Goal: Task Accomplishment & Management: Manage account settings

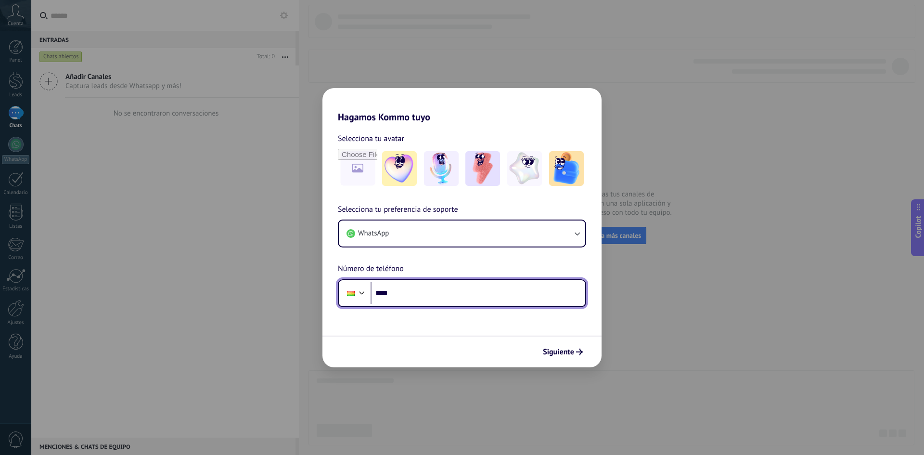
click at [414, 298] on input "****" at bounding box center [478, 293] width 215 height 22
paste input "**********"
type input "**********"
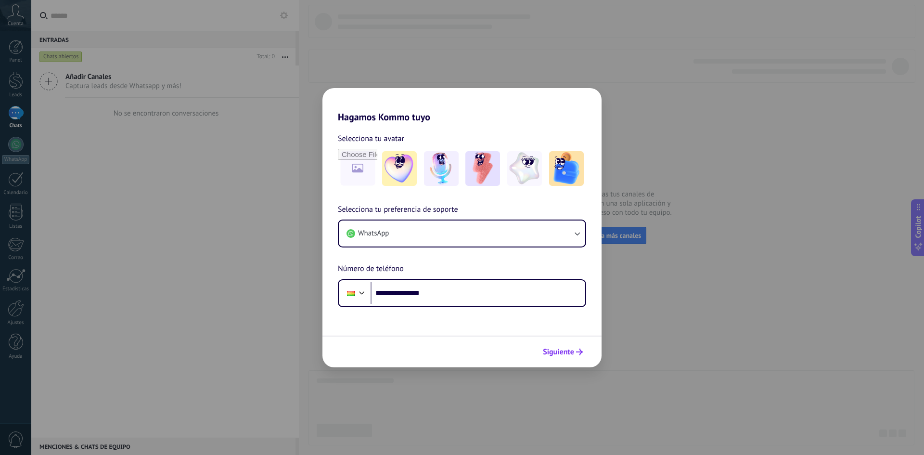
click at [559, 349] on span "Siguiente" at bounding box center [558, 352] width 31 height 7
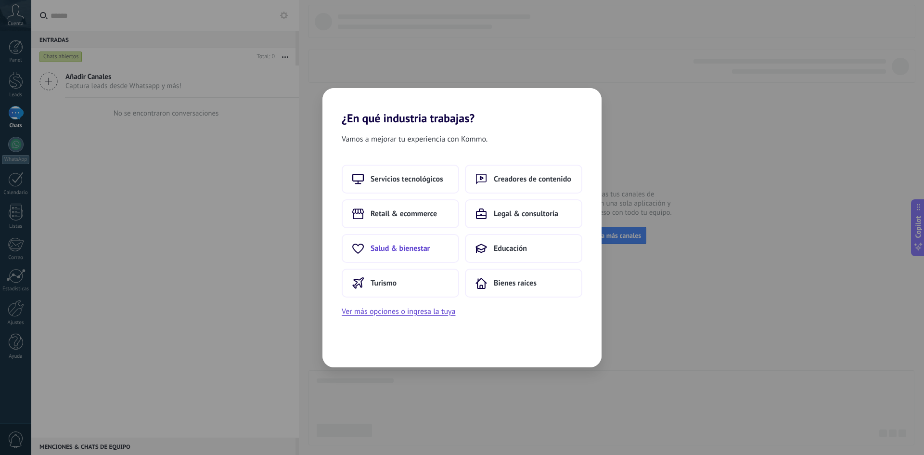
click at [381, 248] on span "Salud & bienestar" at bounding box center [400, 249] width 59 height 10
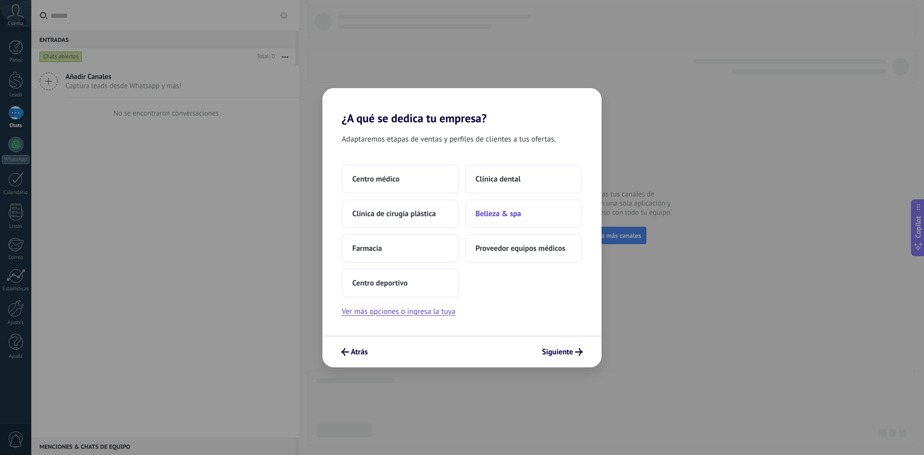
click at [510, 222] on button "Belleza & spa" at bounding box center [523, 213] width 117 height 29
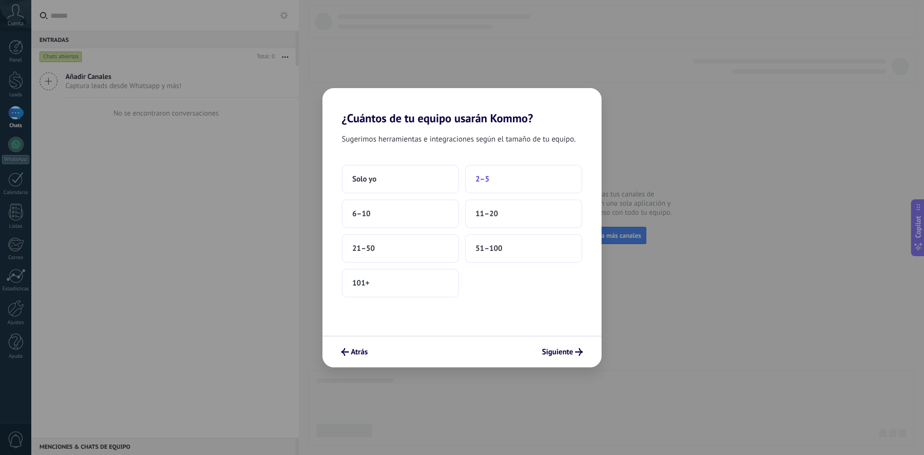
click at [492, 178] on button "2–5" at bounding box center [523, 179] width 117 height 29
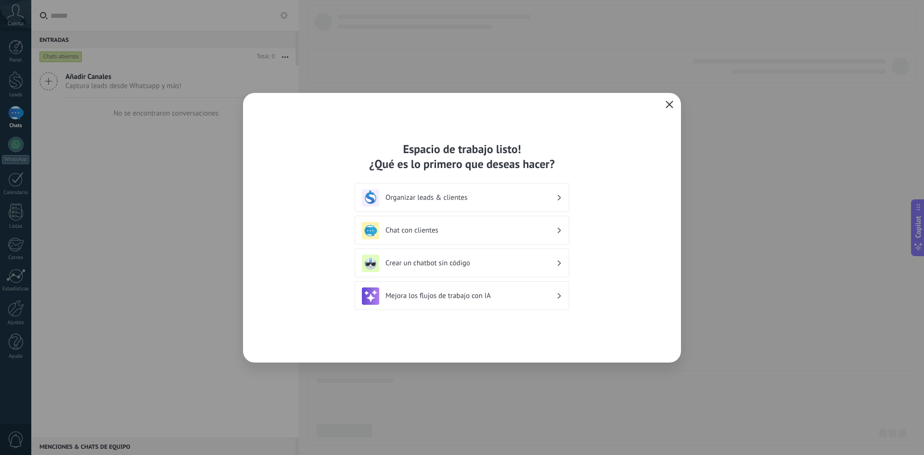
click at [672, 105] on icon "button" at bounding box center [670, 105] width 8 height 8
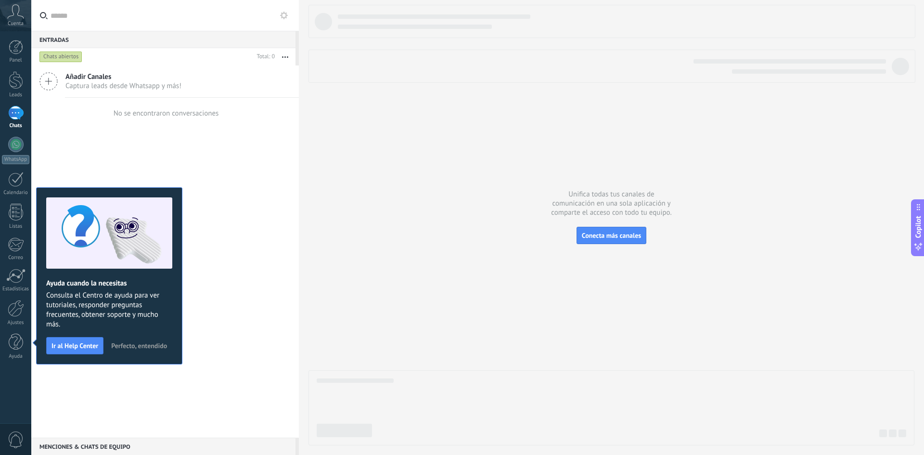
click at [134, 348] on span "Perfecto, entendido" at bounding box center [139, 345] width 56 height 7
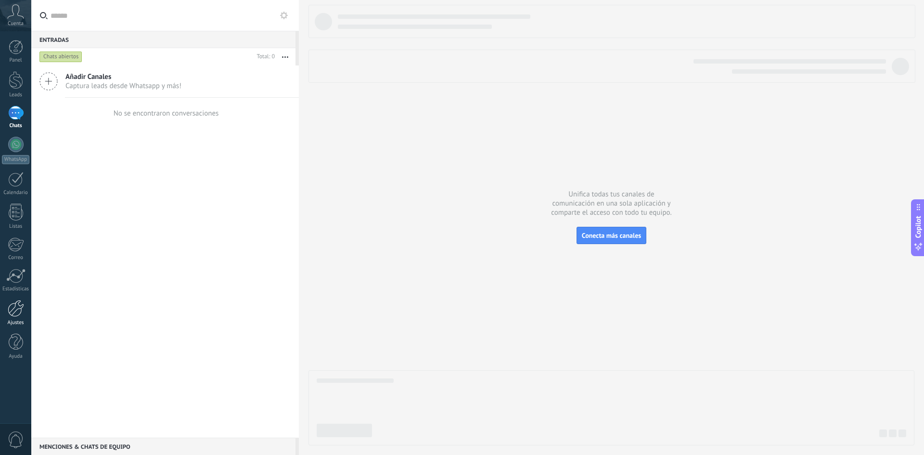
click at [13, 307] on div at bounding box center [16, 308] width 16 height 17
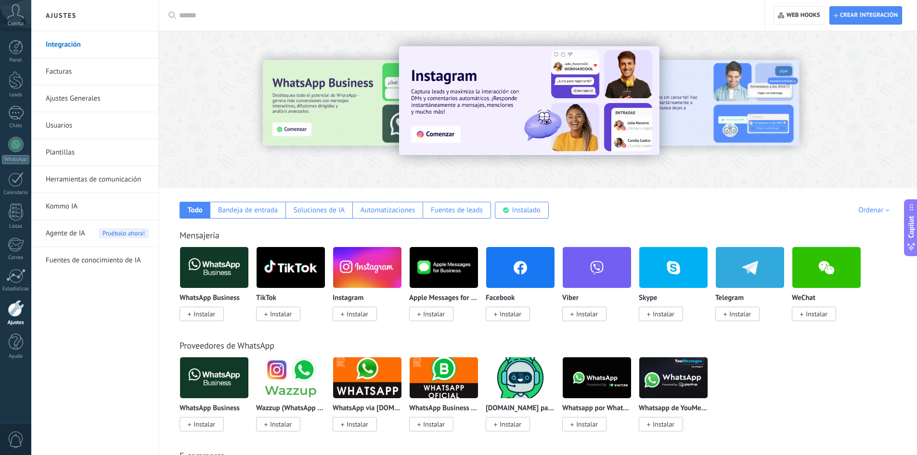
click at [116, 177] on link "Herramientas de comunicación" at bounding box center [97, 179] width 103 height 27
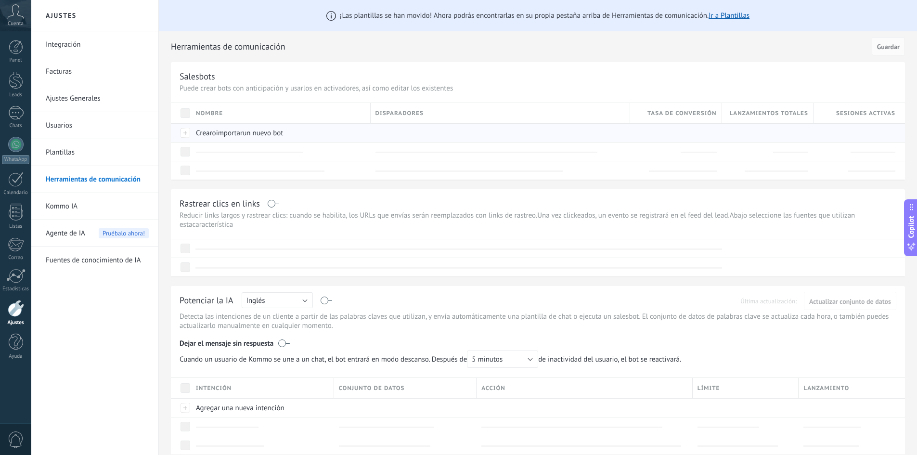
click at [232, 131] on span "importar" at bounding box center [229, 133] width 27 height 9
click at [0, 0] on input "importar un nuevo bot" at bounding box center [0, 0] width 0 height 0
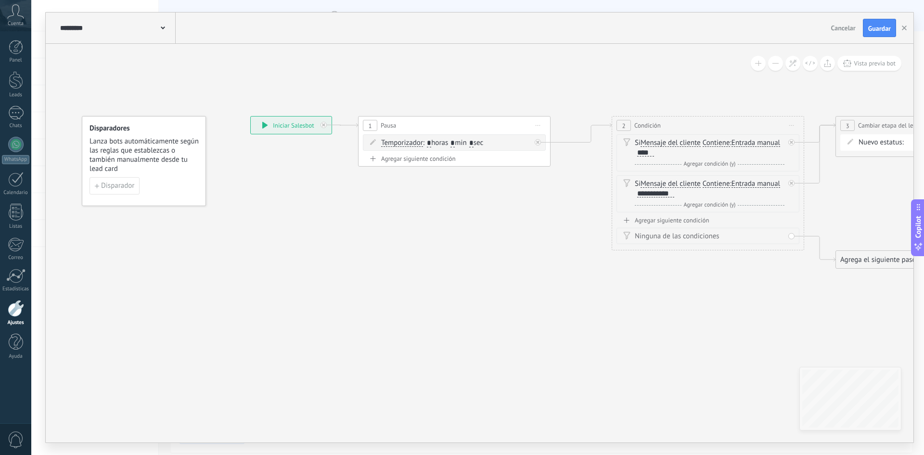
click at [161, 23] on span at bounding box center [163, 27] width 4 height 9
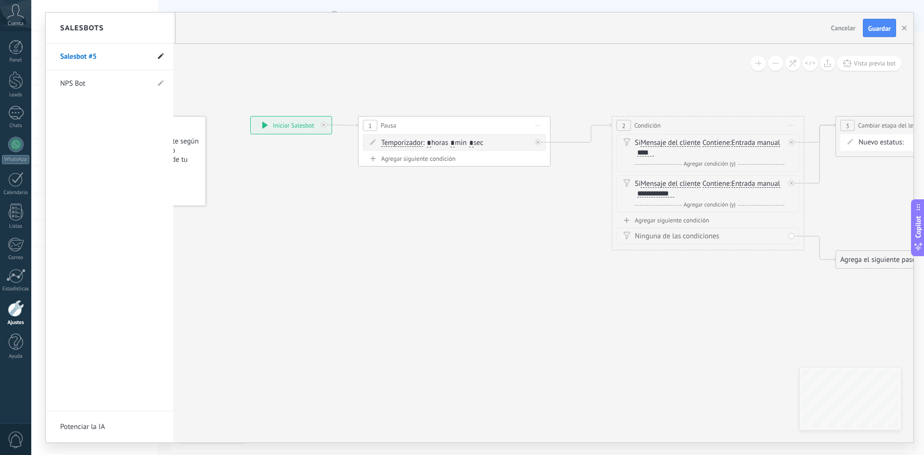
click at [162, 55] on use at bounding box center [161, 56] width 6 height 6
drag, startPoint x: 95, startPoint y: 59, endPoint x: 36, endPoint y: 61, distance: 59.7
click at [36, 61] on div "**********" at bounding box center [477, 227] width 893 height 455
type input "**********"
click at [161, 56] on icon at bounding box center [160, 57] width 11 height 6
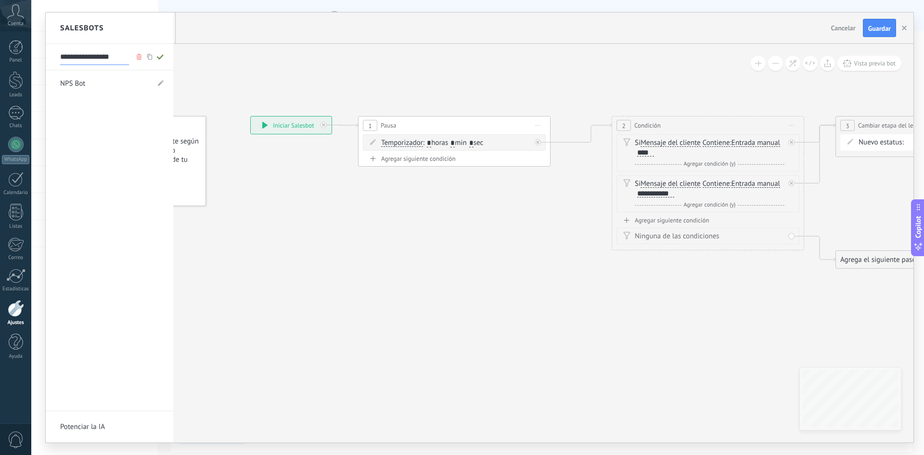
type input "**********"
drag, startPoint x: 584, startPoint y: 294, endPoint x: 430, endPoint y: 313, distance: 154.8
click at [431, 313] on div at bounding box center [480, 228] width 868 height 430
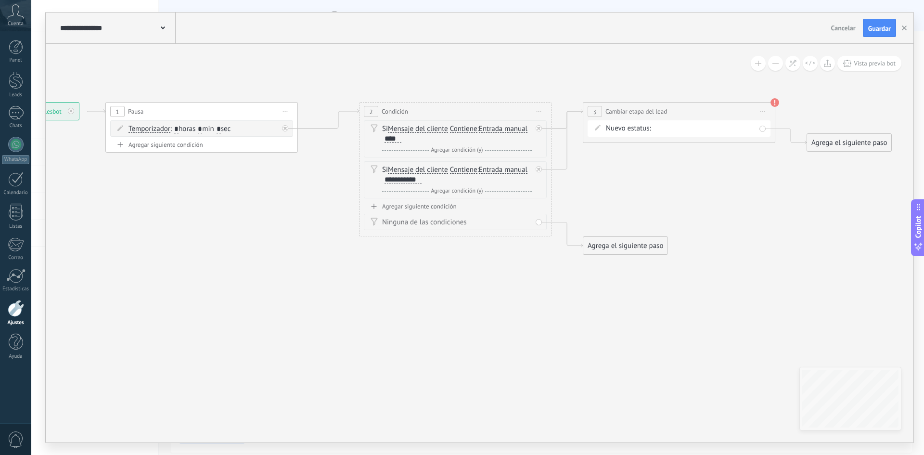
drag, startPoint x: 619, startPoint y: 330, endPoint x: 249, endPoint y: 303, distance: 370.7
click at [249, 303] on icon at bounding box center [428, 178] width 1343 height 634
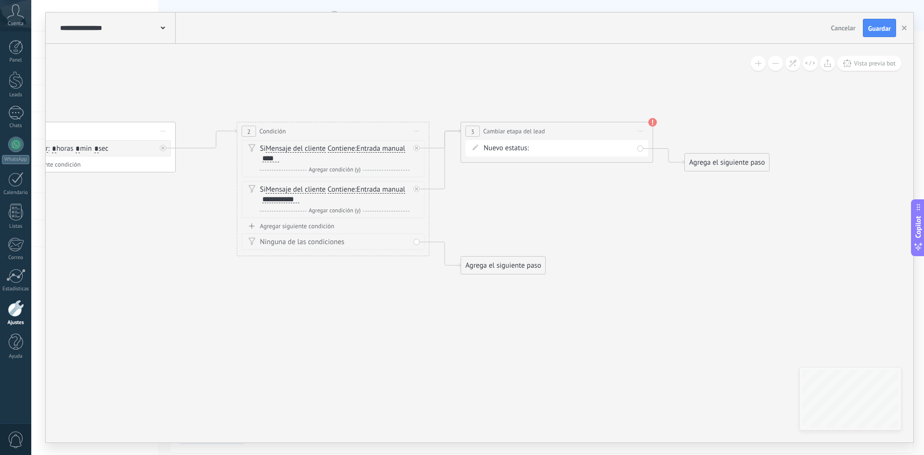
drag, startPoint x: 660, startPoint y: 181, endPoint x: 606, endPoint y: 206, distance: 59.2
click at [650, 236] on icon at bounding box center [306, 198] width 1343 height 634
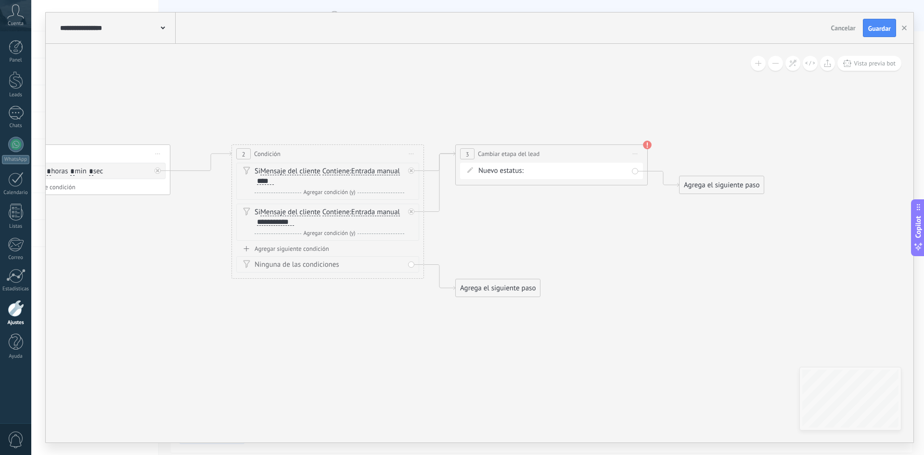
click at [0, 0] on div "Contacto inicial Negociación Debate contractual Discusión de contrato Logrado c…" at bounding box center [0, 0] width 0 height 0
click at [0, 0] on label "Contacto inicial" at bounding box center [0, 0] width 0 height 0
click at [650, 144] on use at bounding box center [647, 145] width 9 height 9
click at [650, 144] on icon at bounding box center [300, 221] width 1343 height 634
drag, startPoint x: 538, startPoint y: 103, endPoint x: 590, endPoint y: 103, distance: 52.0
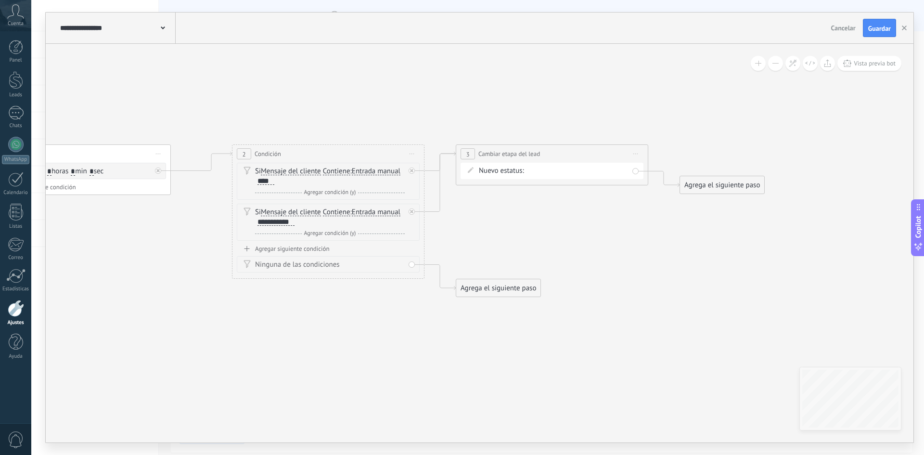
click at [590, 103] on icon at bounding box center [301, 221] width 1343 height 634
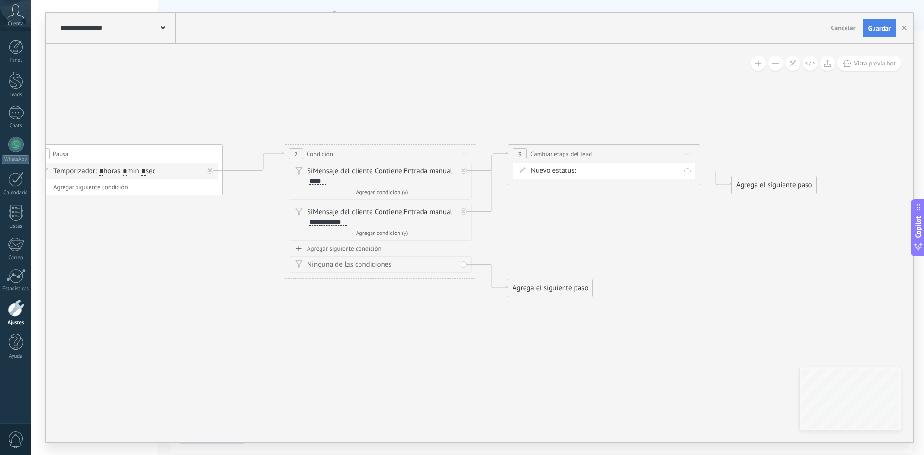
click at [884, 31] on span "Guardar" at bounding box center [879, 28] width 23 height 7
click at [7, 80] on link "Leads" at bounding box center [15, 84] width 31 height 27
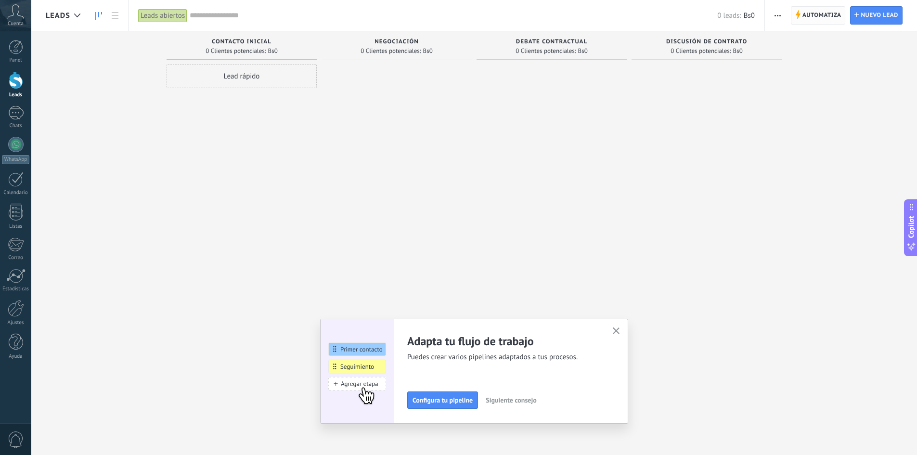
click at [829, 21] on span "Automatiza" at bounding box center [821, 15] width 39 height 17
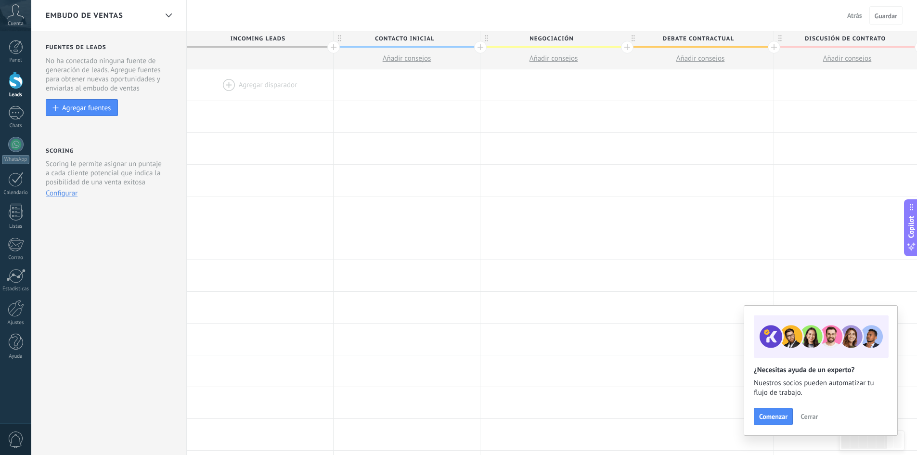
click at [384, 41] on span "Contacto inicial" at bounding box center [405, 38] width 142 height 15
drag, startPoint x: 421, startPoint y: 35, endPoint x: 447, endPoint y: 32, distance: 26.1
click at [447, 32] on input "**********" at bounding box center [405, 38] width 128 height 14
type input "**********"
click at [530, 33] on span "Negociación" at bounding box center [551, 38] width 142 height 15
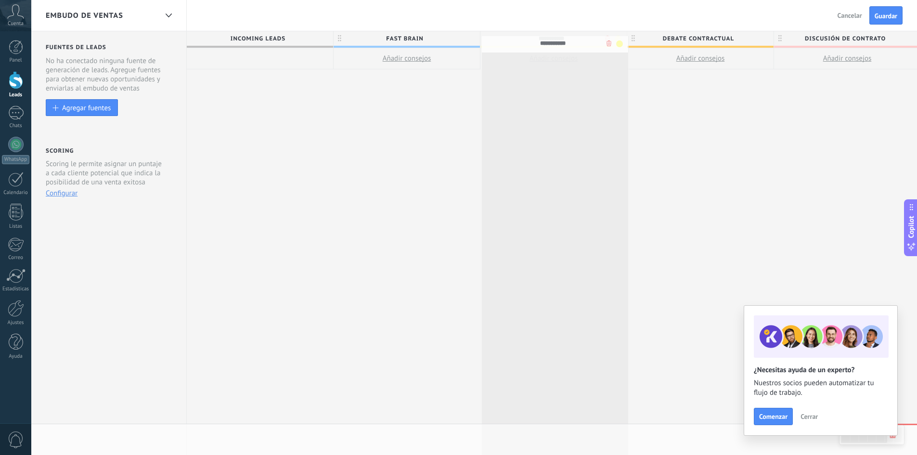
drag, startPoint x: 530, startPoint y: 33, endPoint x: 531, endPoint y: 39, distance: 5.5
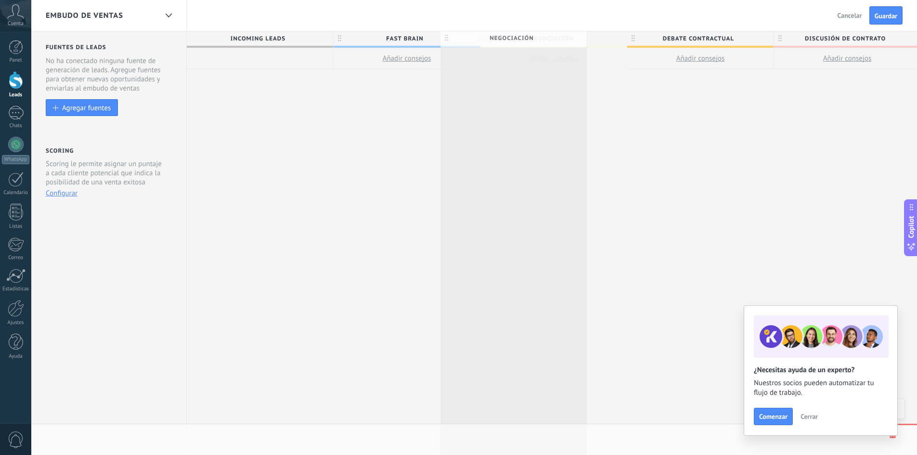
drag, startPoint x: 578, startPoint y: 35, endPoint x: 543, endPoint y: 35, distance: 35.6
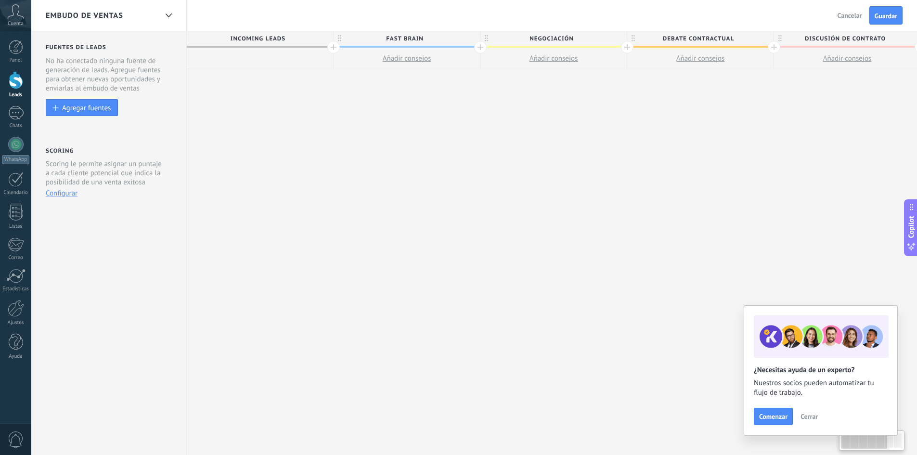
click at [542, 36] on span "Negociación" at bounding box center [551, 38] width 142 height 15
click at [542, 36] on input "**********" at bounding box center [552, 38] width 128 height 14
type input "**********"
click at [691, 38] on span "Debate contractual" at bounding box center [698, 38] width 142 height 15
click at [729, 36] on input "**********" at bounding box center [698, 38] width 128 height 14
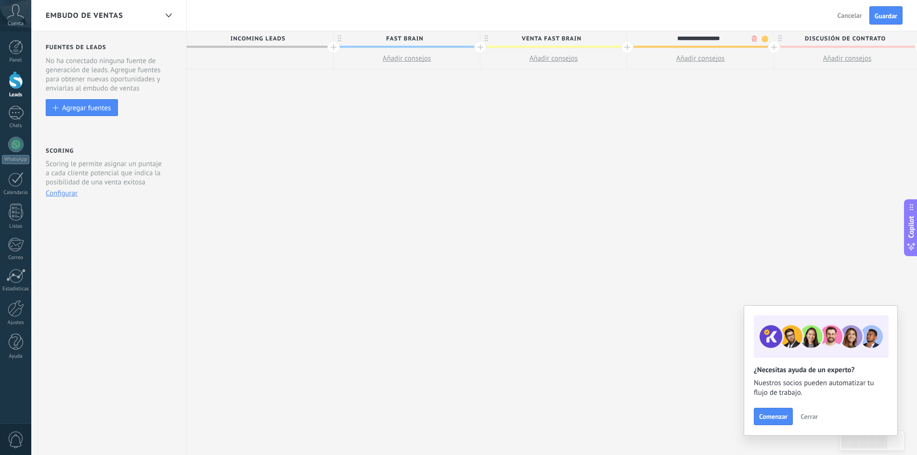
click at [734, 38] on input "**********" at bounding box center [698, 38] width 128 height 14
drag, startPoint x: 734, startPoint y: 38, endPoint x: 613, endPoint y: 24, distance: 121.1
click at [613, 24] on div "**********" at bounding box center [474, 227] width 886 height 455
type input "**********"
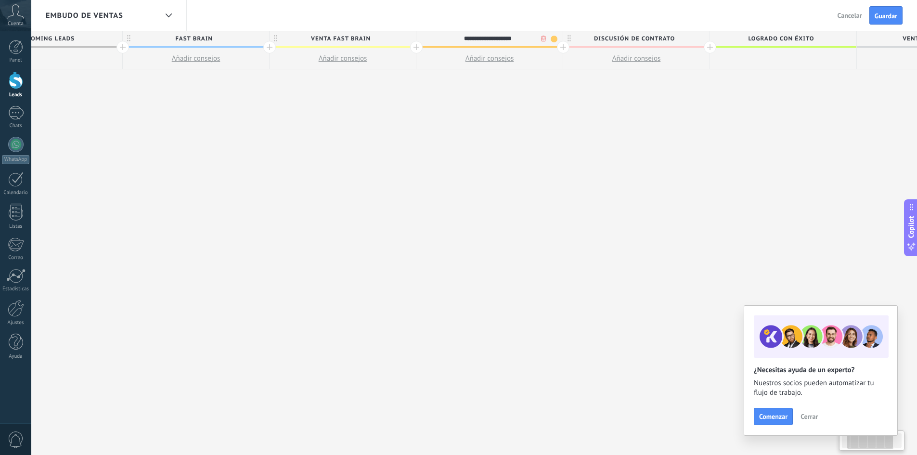
drag, startPoint x: 711, startPoint y: 164, endPoint x: 496, endPoint y: 163, distance: 214.7
click at [493, 165] on div "**********" at bounding box center [490, 243] width 1028 height 424
click at [646, 40] on span "Discusión de contrato" at bounding box center [628, 38] width 142 height 15
drag, startPoint x: 667, startPoint y: 36, endPoint x: 589, endPoint y: 33, distance: 78.5
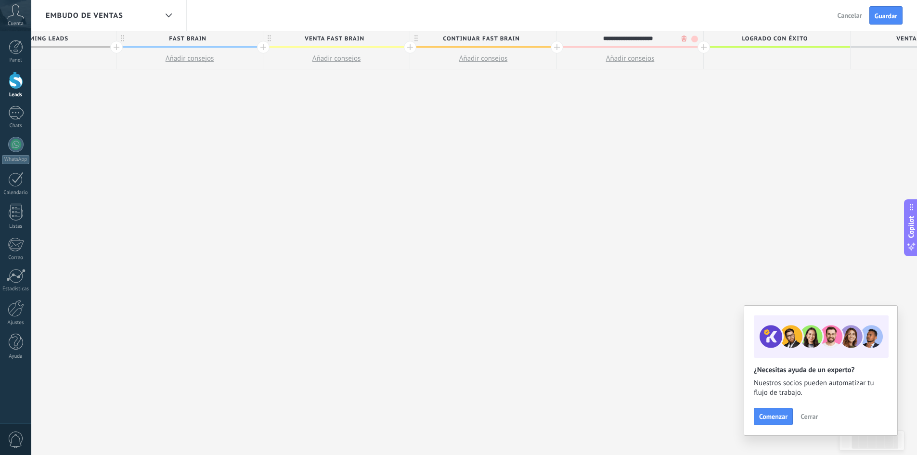
click at [589, 33] on input "**********" at bounding box center [628, 38] width 128 height 14
type input "********"
click at [695, 40] on span at bounding box center [694, 39] width 7 height 7
click at [702, 67] on span at bounding box center [702, 67] width 9 height 9
click at [703, 48] on div at bounding box center [704, 47] width 13 height 13
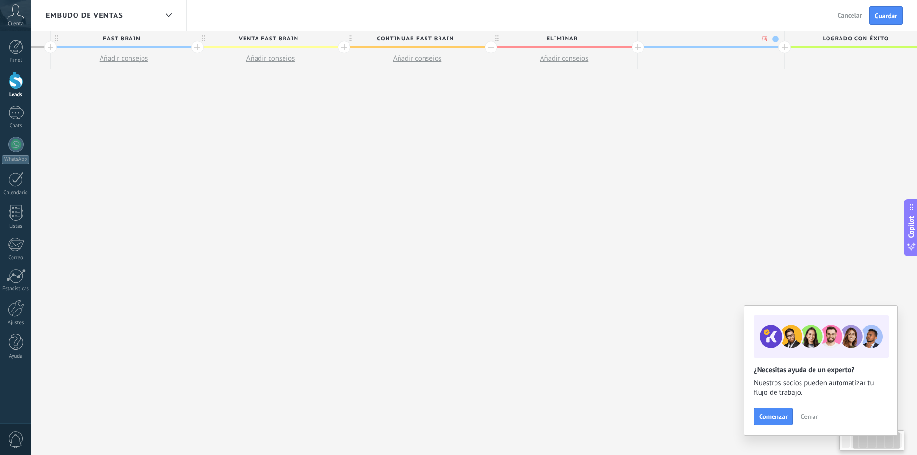
scroll to position [0, 288]
type input "********"
click at [771, 37] on span at bounding box center [770, 39] width 7 height 7
click at [750, 95] on span at bounding box center [751, 94] width 9 height 9
click at [654, 91] on div "**********" at bounding box center [485, 243] width 1175 height 424
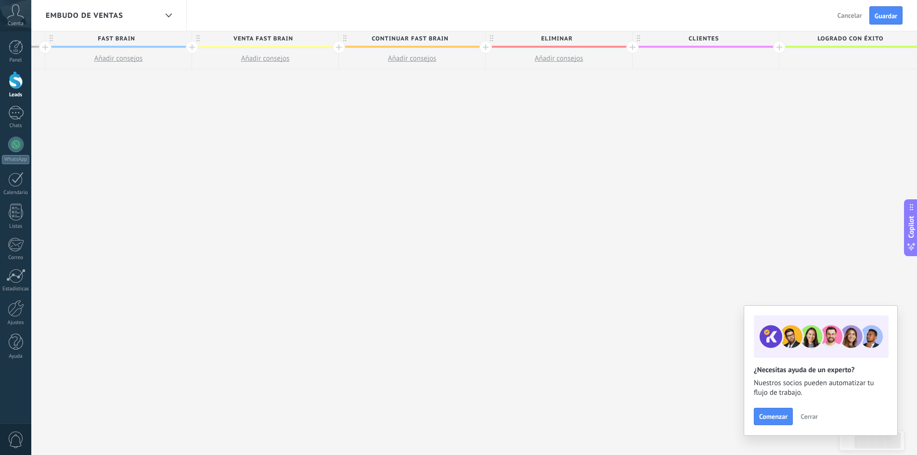
scroll to position [0, 289]
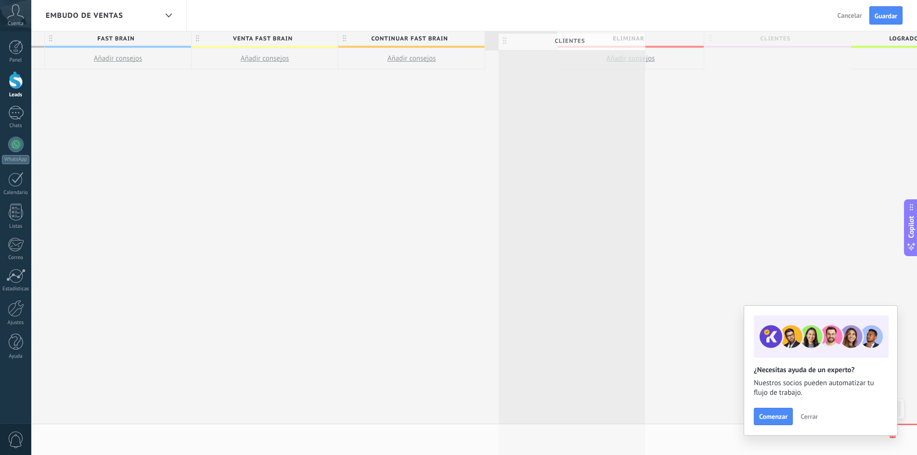
drag, startPoint x: 638, startPoint y: 36, endPoint x: 505, endPoint y: 39, distance: 133.4
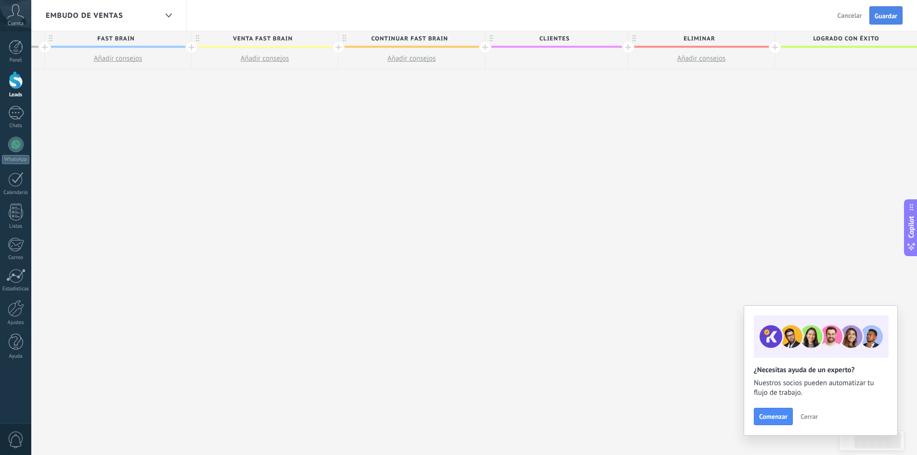
click at [893, 19] on span "Guardar" at bounding box center [886, 16] width 23 height 7
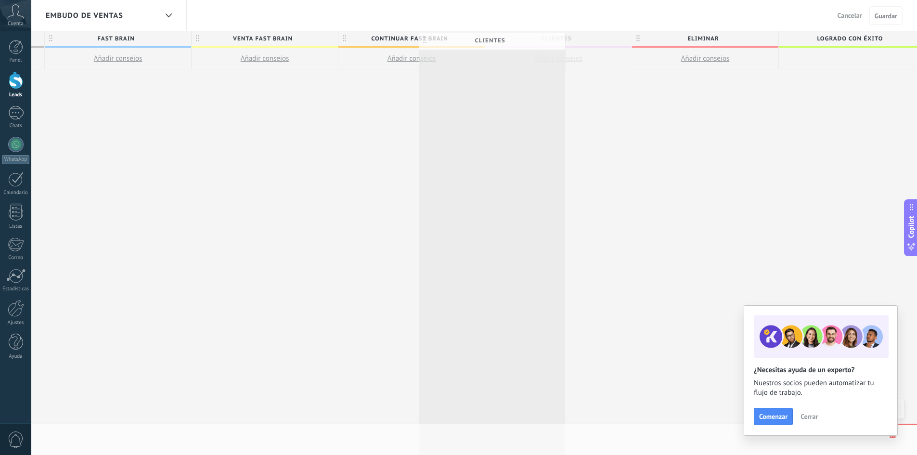
scroll to position [0, 290]
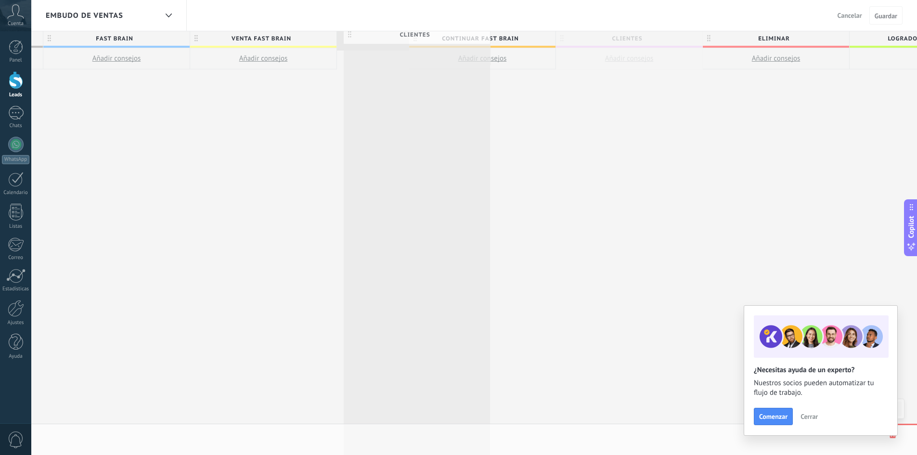
drag, startPoint x: 490, startPoint y: 40, endPoint x: 350, endPoint y: 37, distance: 140.1
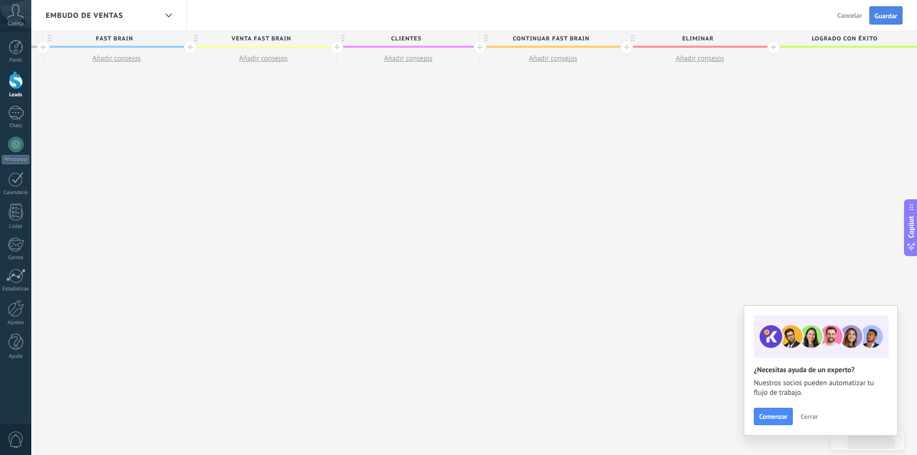
click at [887, 19] on span "Guardar" at bounding box center [886, 16] width 23 height 7
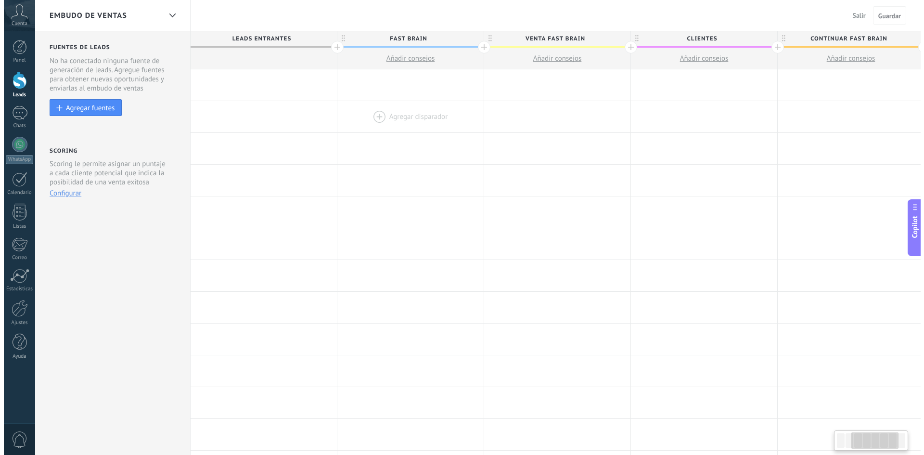
scroll to position [0, 290]
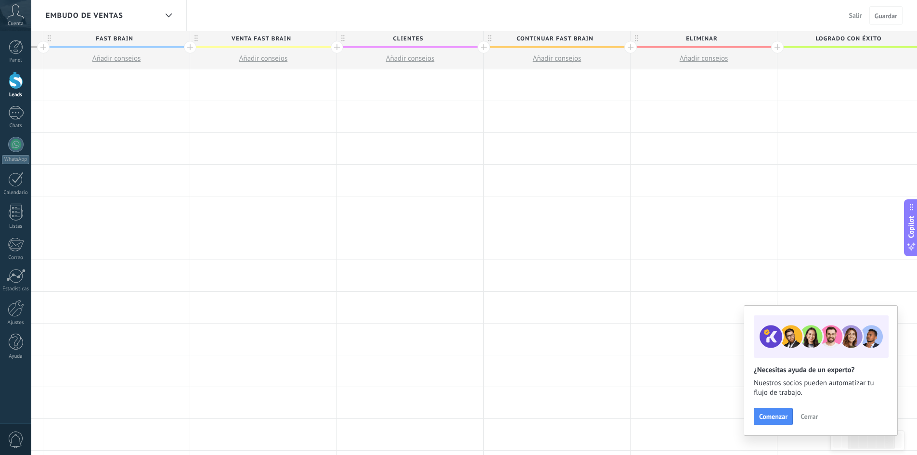
click at [6, 82] on link "Leads" at bounding box center [15, 84] width 31 height 27
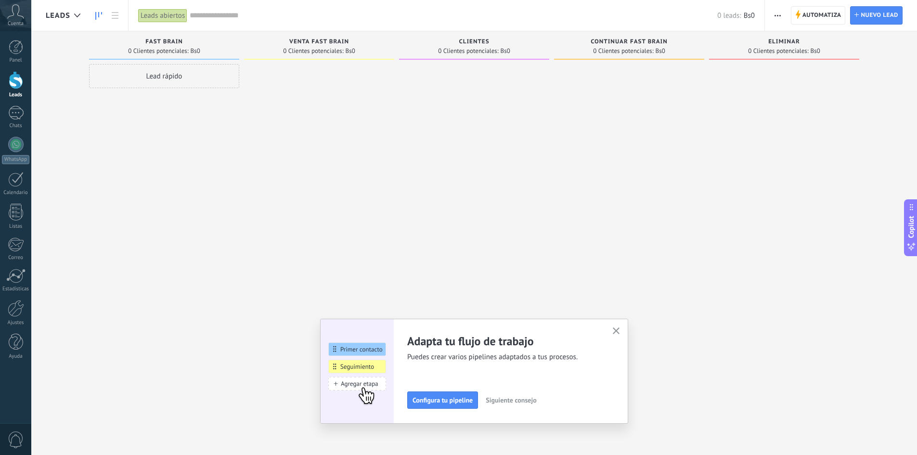
drag, startPoint x: 181, startPoint y: 116, endPoint x: 699, endPoint y: 85, distance: 518.4
click at [430, 131] on div "Leads Entrantes Solicitudes: 0 0 0 0 0 0 0 0 0 FAST BRAIN 0 Clientes potenciale…" at bounding box center [481, 212] width 871 height 362
click at [20, 278] on div at bounding box center [15, 276] width 19 height 14
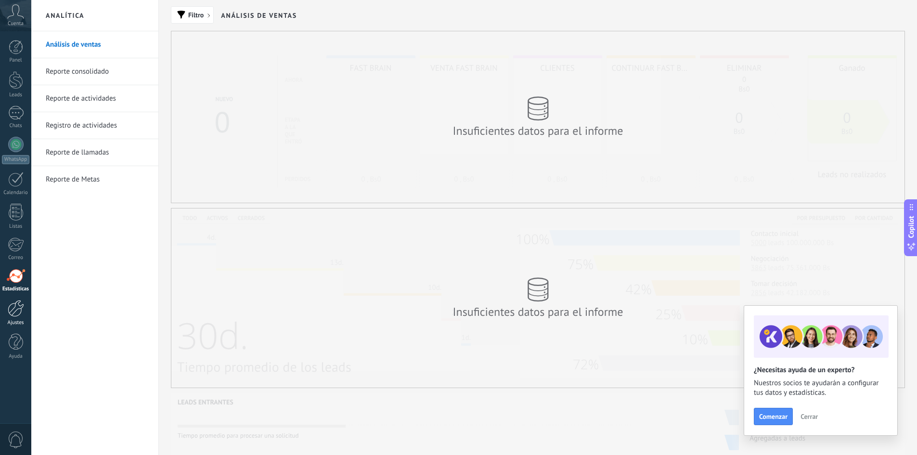
click at [5, 313] on link "Ajustes" at bounding box center [15, 313] width 31 height 26
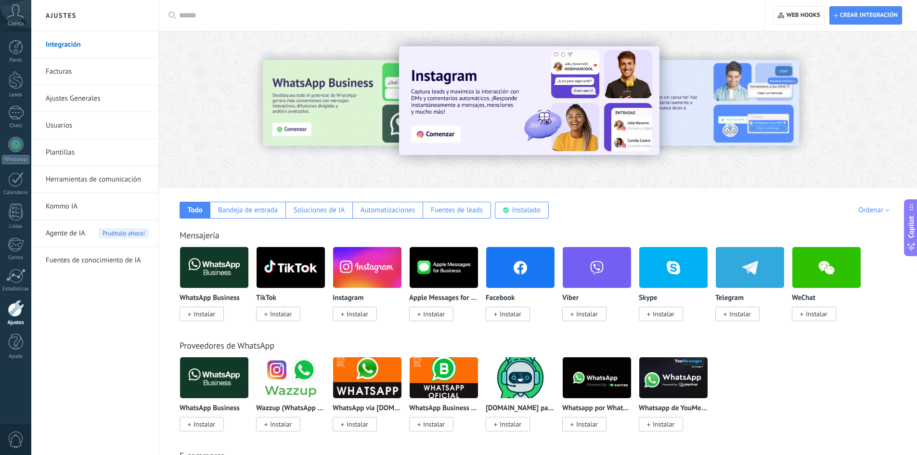
click at [209, 16] on input "text" at bounding box center [465, 16] width 572 height 10
type input "****"
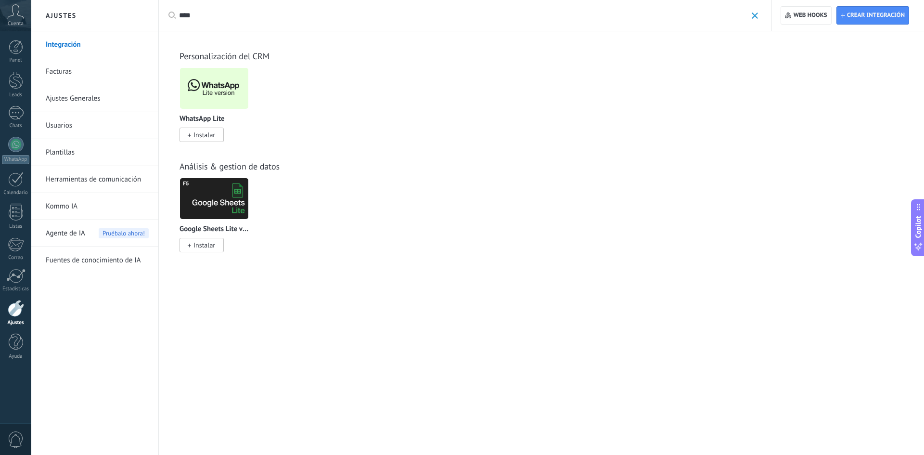
click at [190, 133] on span at bounding box center [189, 134] width 3 height 9
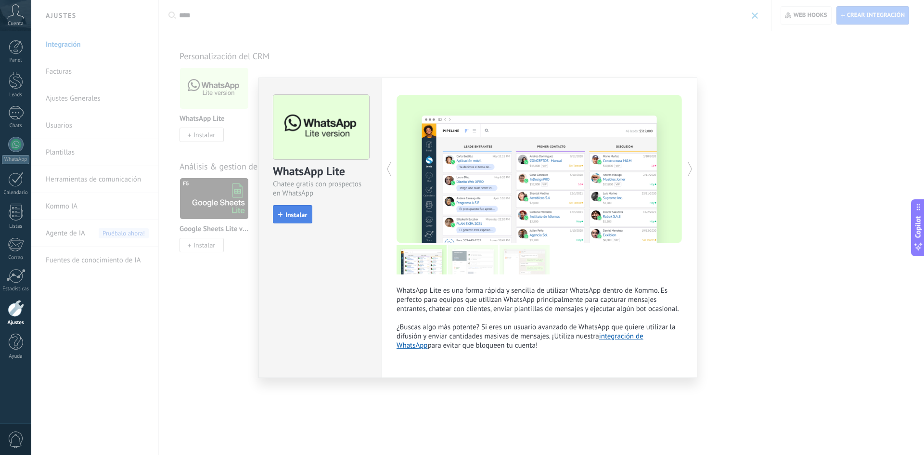
click at [299, 220] on button "Instalar" at bounding box center [292, 214] width 39 height 18
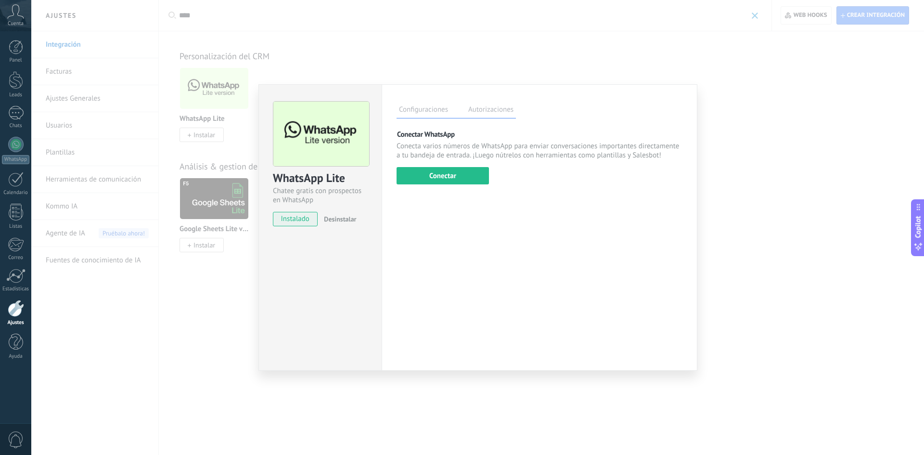
click at [468, 188] on div "Configuraciones Autorizaciones Esta pestaña registra a los usuarios que han con…" at bounding box center [540, 227] width 316 height 286
click at [471, 174] on button "Conectar" at bounding box center [443, 175] width 92 height 17
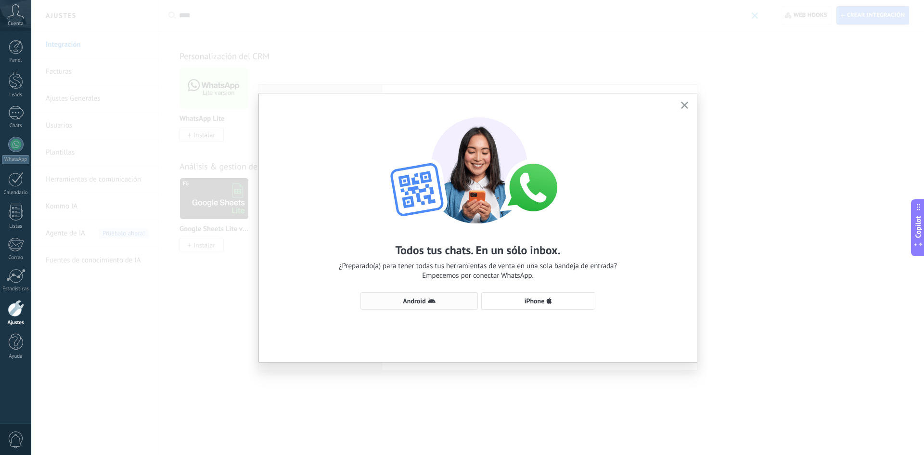
click at [441, 303] on span "Android" at bounding box center [419, 301] width 107 height 8
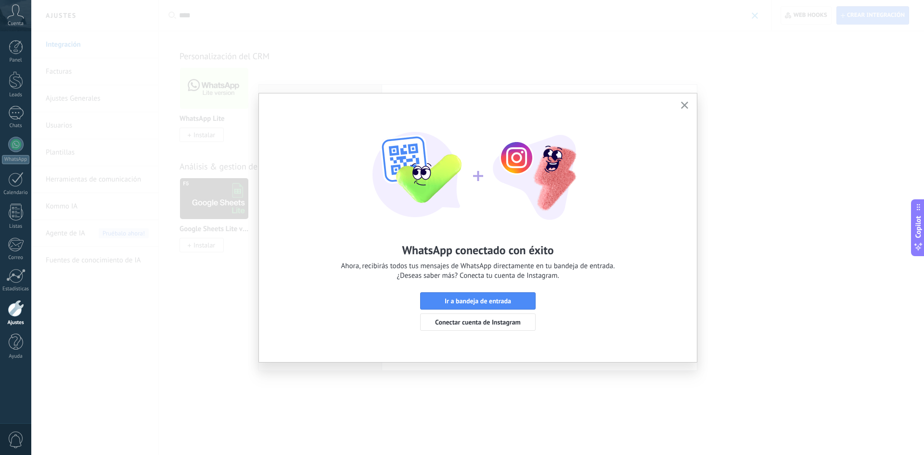
click at [16, 306] on div at bounding box center [16, 308] width 16 height 17
click at [685, 105] on use "button" at bounding box center [684, 105] width 7 height 7
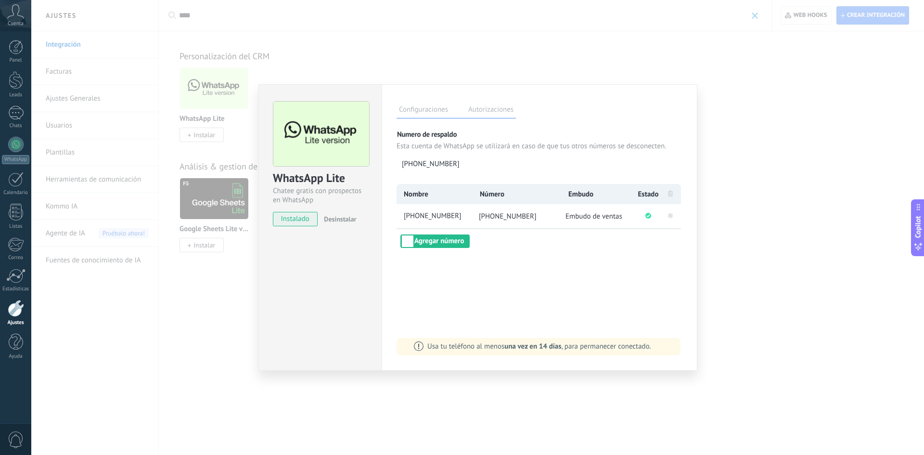
click at [802, 159] on div "WhatsApp Lite Chatee gratis con prospectos en WhatsApp instalado Desinstalar Co…" at bounding box center [477, 227] width 893 height 455
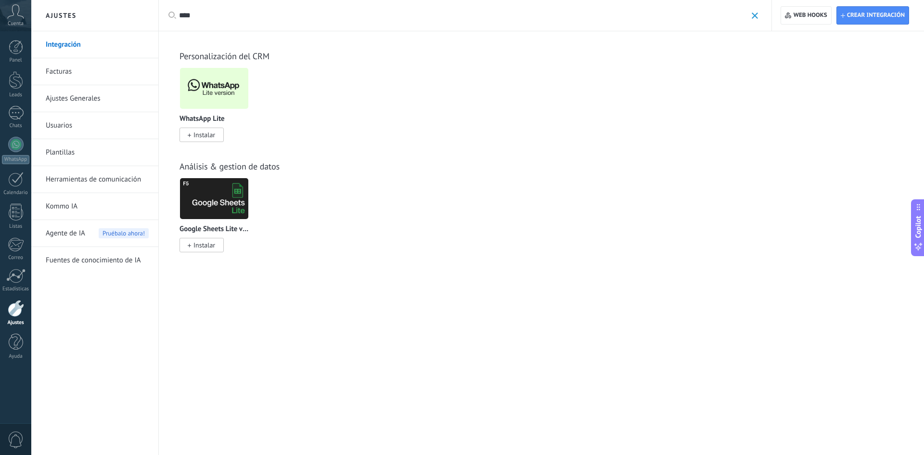
click at [113, 179] on link "Herramientas de comunicación" at bounding box center [97, 179] width 103 height 27
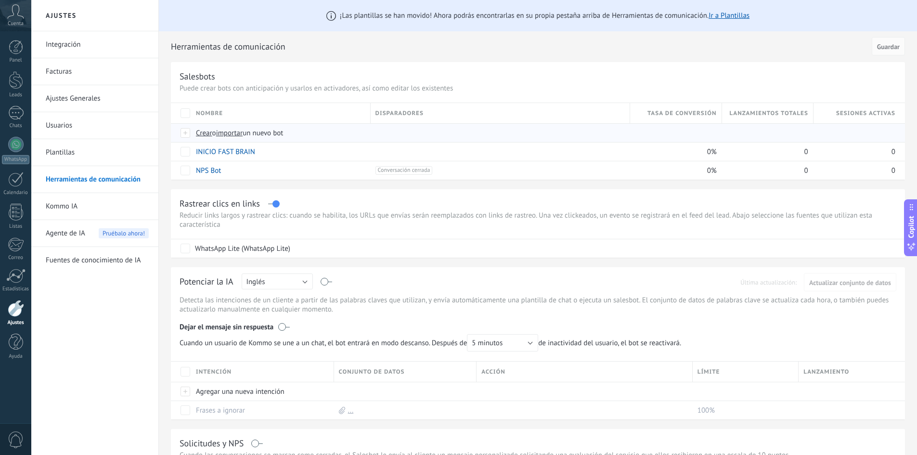
click at [241, 132] on span "importar" at bounding box center [229, 133] width 27 height 9
click at [0, 0] on input "importar un nuevo bot" at bounding box center [0, 0] width 0 height 0
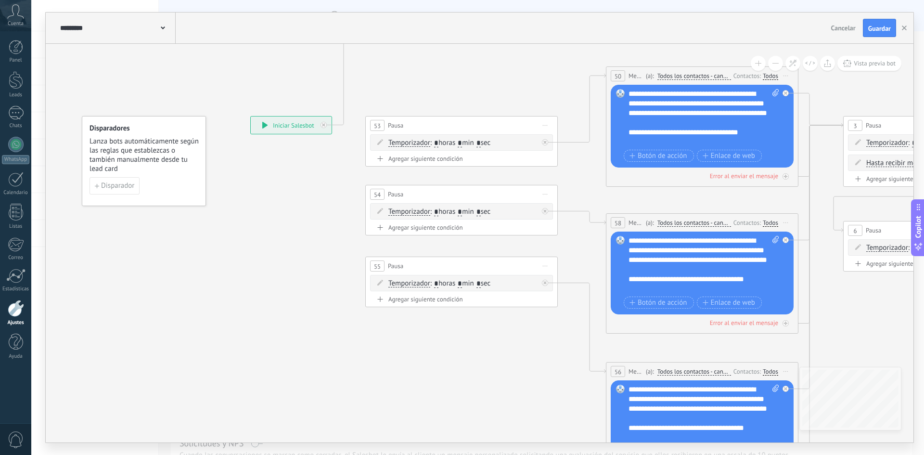
click at [164, 29] on icon at bounding box center [163, 27] width 4 height 3
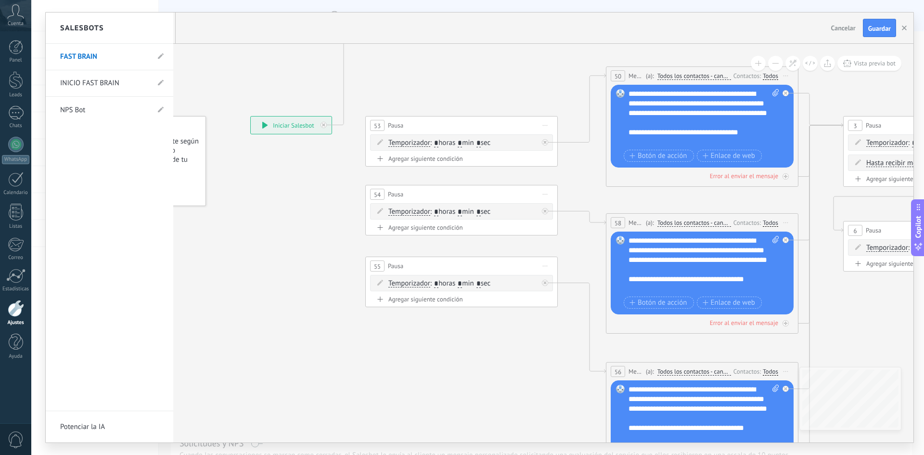
click at [523, 102] on div at bounding box center [480, 228] width 868 height 430
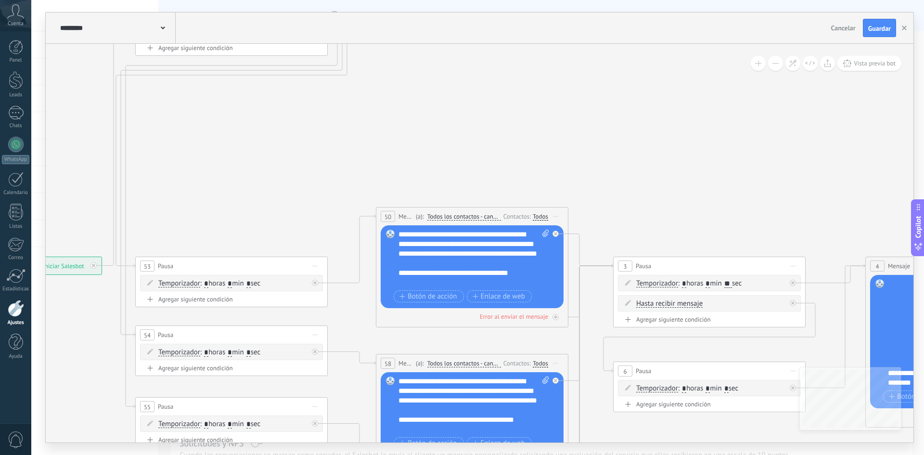
drag, startPoint x: 434, startPoint y: 198, endPoint x: 301, endPoint y: 225, distance: 135.6
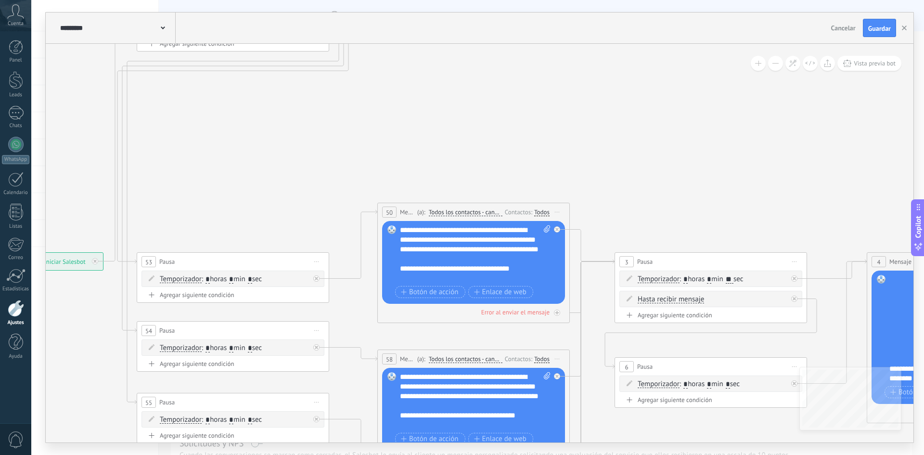
drag, startPoint x: 484, startPoint y: 175, endPoint x: 480, endPoint y: 200, distance: 25.9
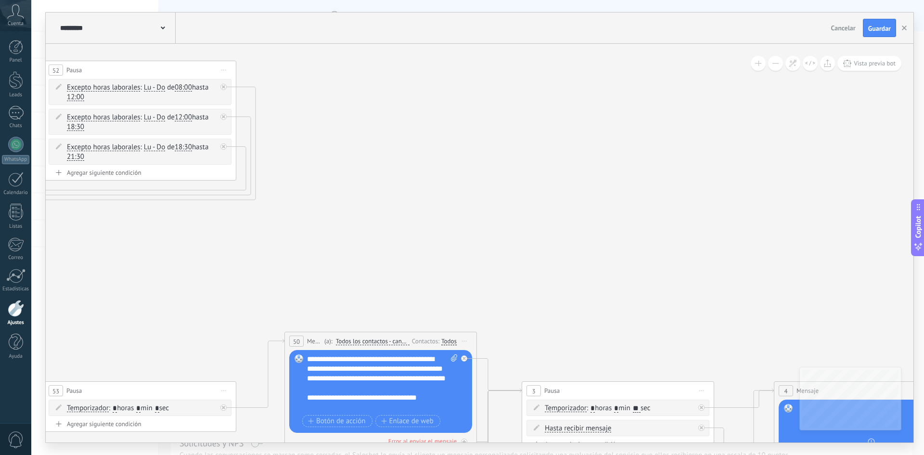
drag, startPoint x: 489, startPoint y: 177, endPoint x: 338, endPoint y: 213, distance: 154.5
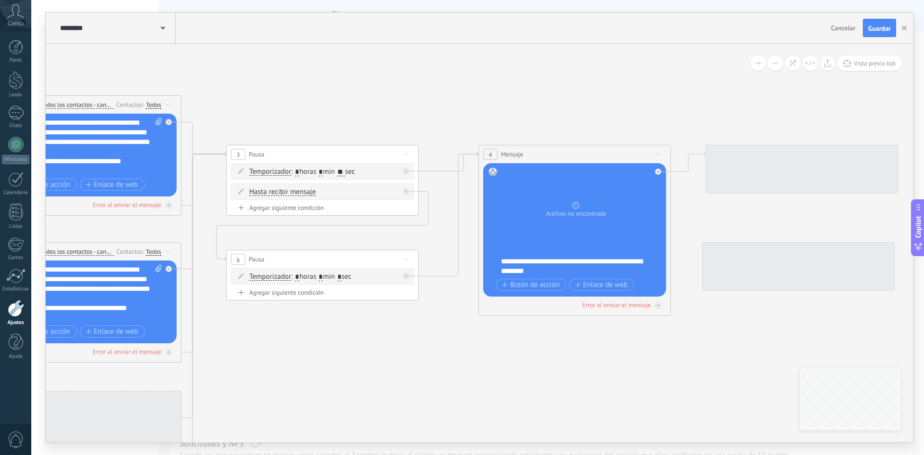
drag, startPoint x: 529, startPoint y: 221, endPoint x: 304, endPoint y: 48, distance: 283.8
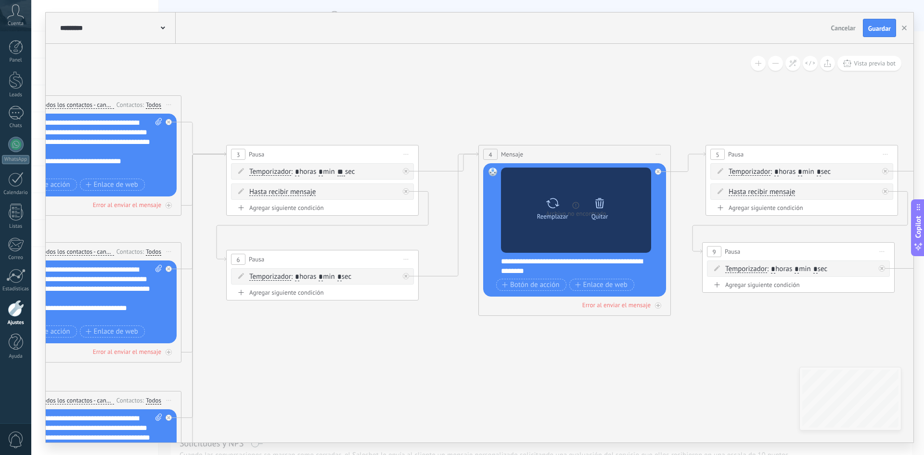
click at [551, 210] on div at bounding box center [553, 203] width 14 height 19
click input "Subir" at bounding box center [0, 0] width 0 height 0
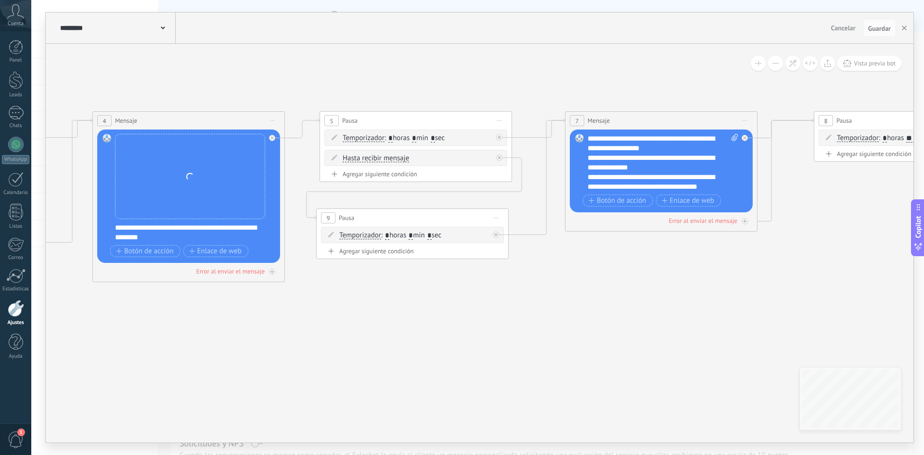
drag, startPoint x: 729, startPoint y: 356, endPoint x: 328, endPoint y: 299, distance: 404.9
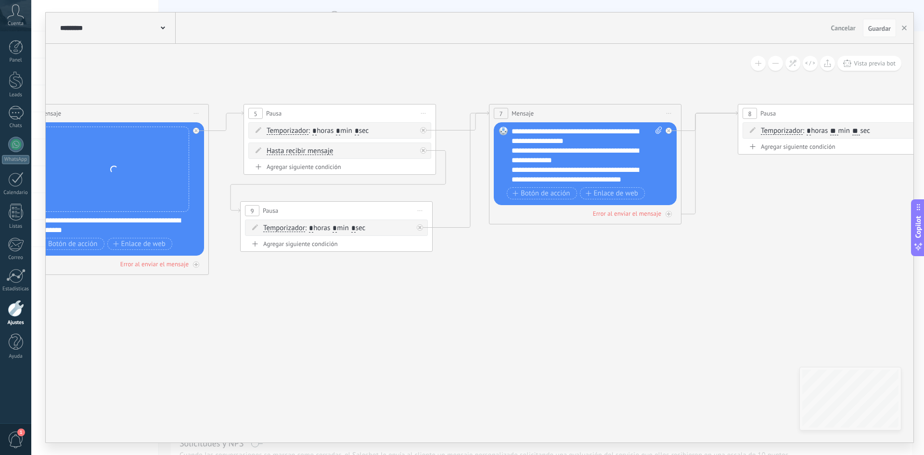
drag, startPoint x: 523, startPoint y: 316, endPoint x: 370, endPoint y: 327, distance: 153.5
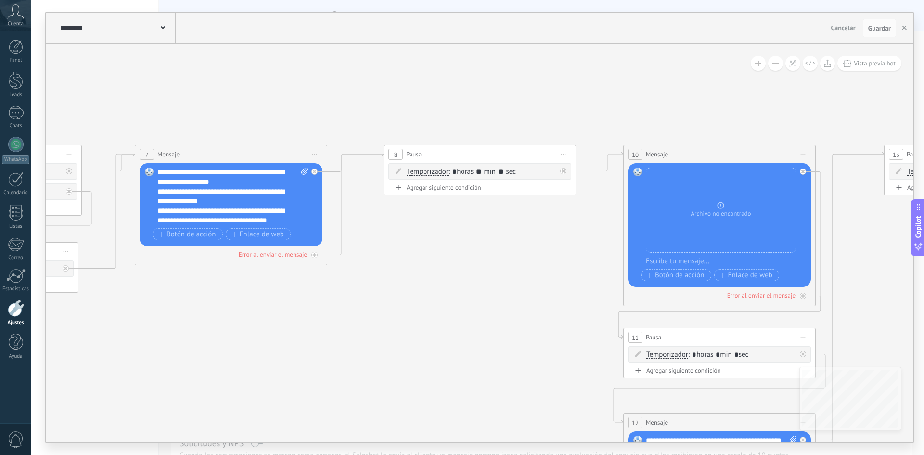
drag, startPoint x: 484, startPoint y: 302, endPoint x: 282, endPoint y: 331, distance: 204.8
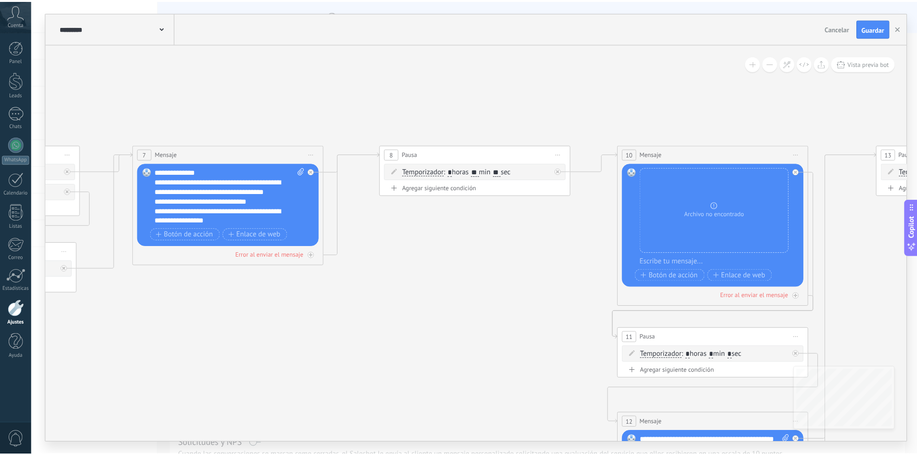
scroll to position [39, 0]
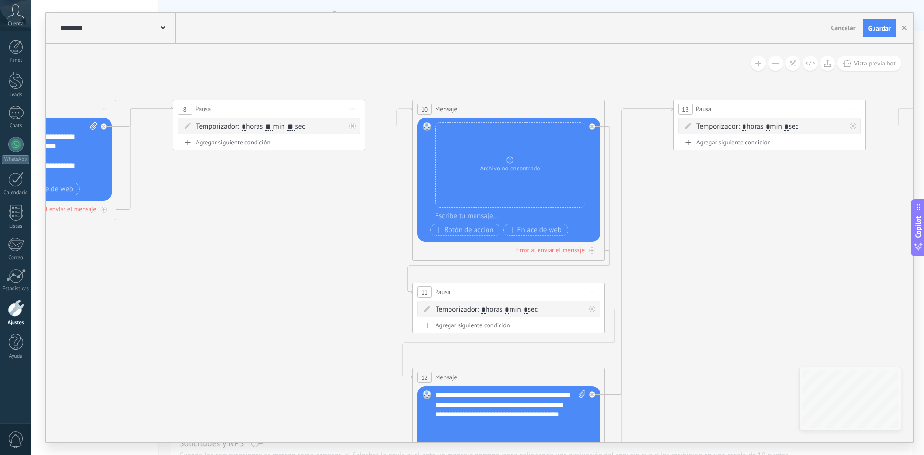
drag, startPoint x: 465, startPoint y: 314, endPoint x: 337, endPoint y: 260, distance: 138.7
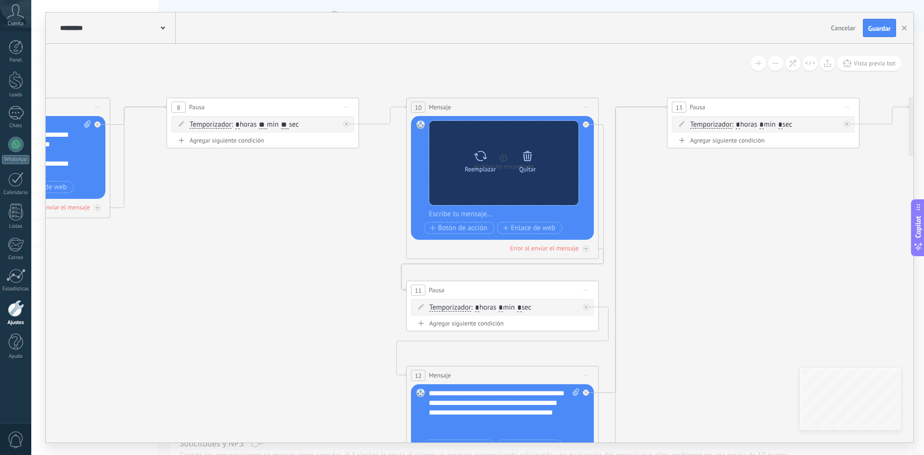
click at [484, 161] on icon at bounding box center [481, 155] width 14 height 13
click input "Subir" at bounding box center [0, 0] width 0 height 0
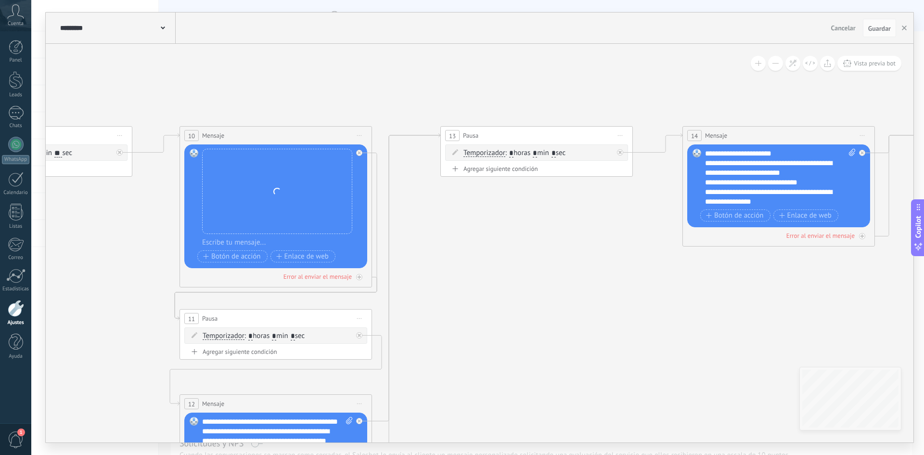
drag, startPoint x: 588, startPoint y: 261, endPoint x: 233, endPoint y: 247, distance: 355.5
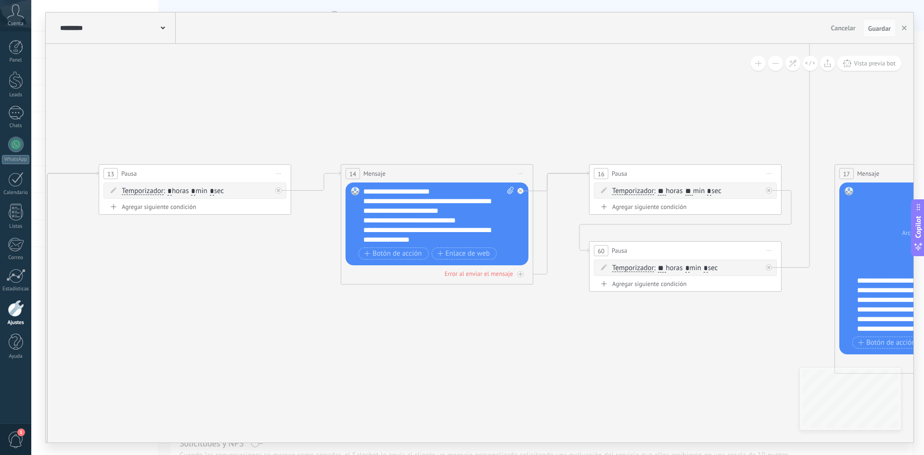
drag, startPoint x: 540, startPoint y: 357, endPoint x: 366, endPoint y: 368, distance: 174.1
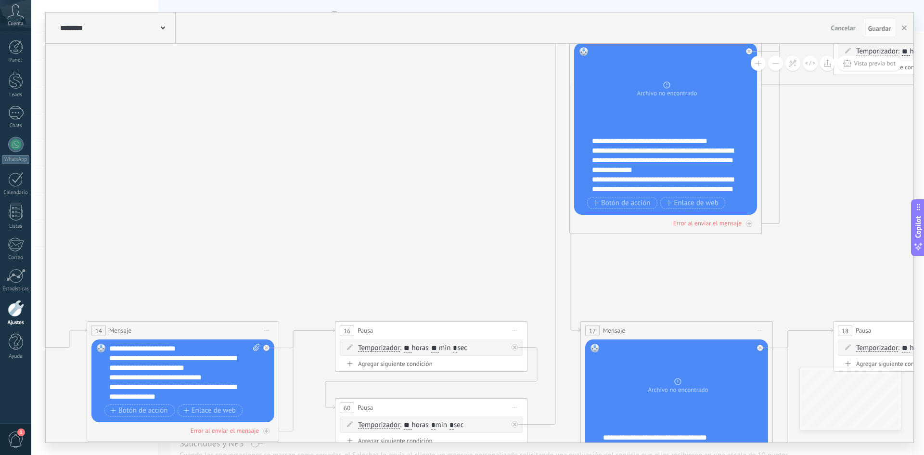
drag, startPoint x: 715, startPoint y: 245, endPoint x: 667, endPoint y: 321, distance: 90.2
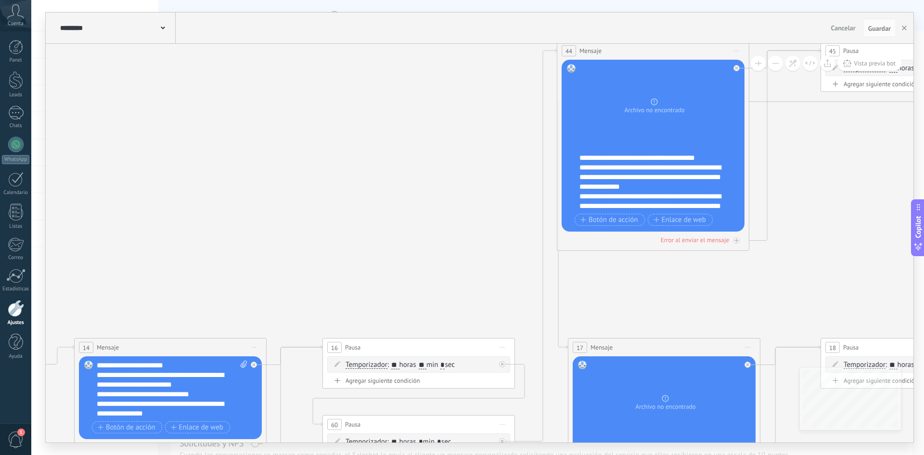
drag, startPoint x: 795, startPoint y: 217, endPoint x: 765, endPoint y: 233, distance: 34.7
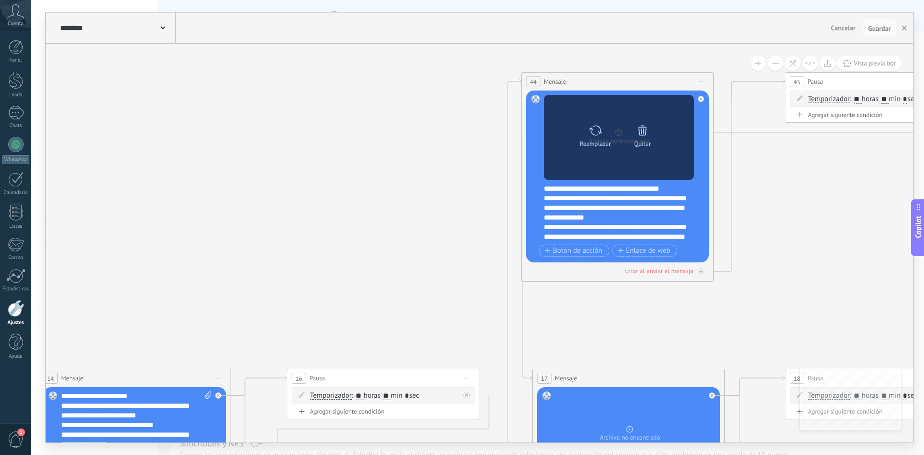
click at [593, 130] on icon at bounding box center [595, 130] width 13 height 10
click input "Subir" at bounding box center [0, 0] width 0 height 0
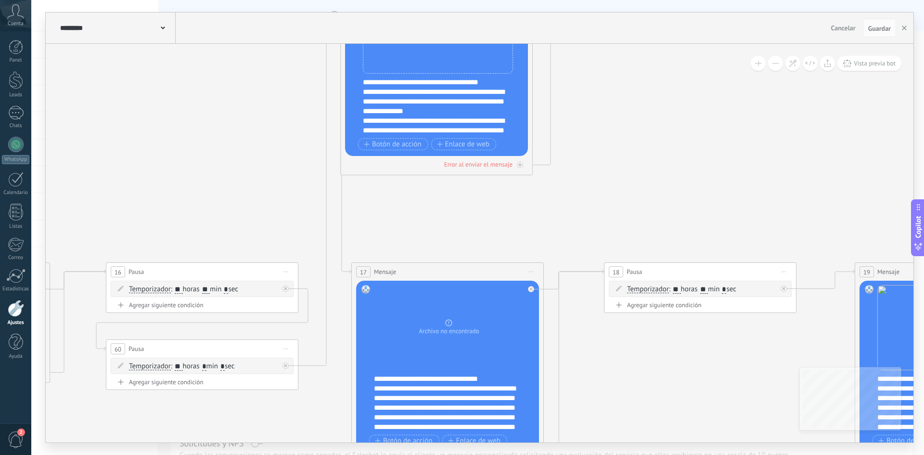
drag, startPoint x: 732, startPoint y: 308, endPoint x: 551, endPoint y: 202, distance: 209.9
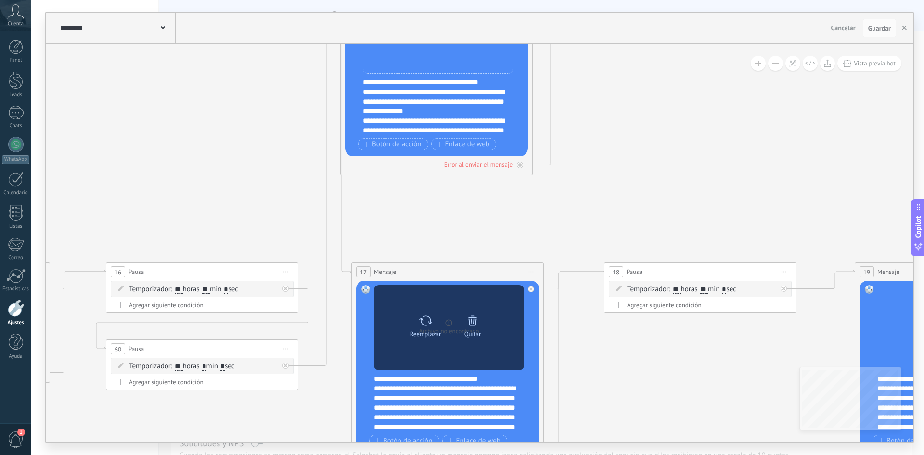
click at [425, 322] on icon at bounding box center [426, 320] width 14 height 13
click input "Subir" at bounding box center [0, 0] width 0 height 0
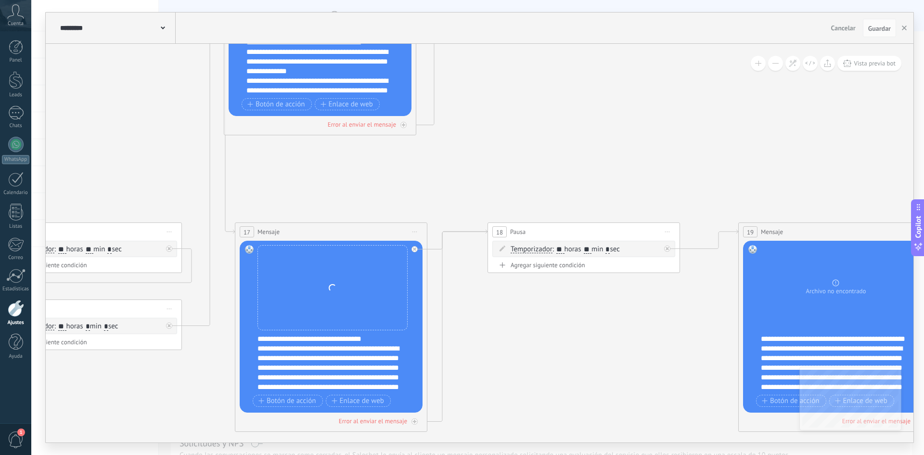
drag, startPoint x: 727, startPoint y: 193, endPoint x: 434, endPoint y: 92, distance: 309.8
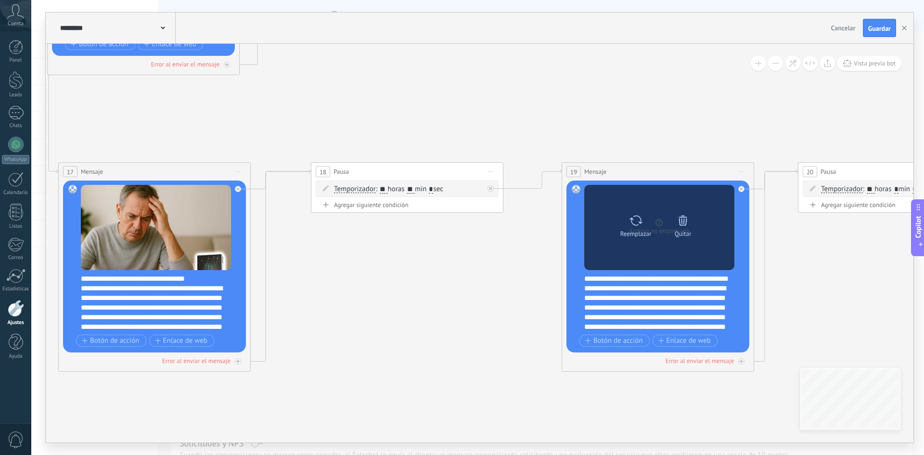
click at [636, 214] on icon at bounding box center [636, 220] width 14 height 13
click input "Subir" at bounding box center [0, 0] width 0 height 0
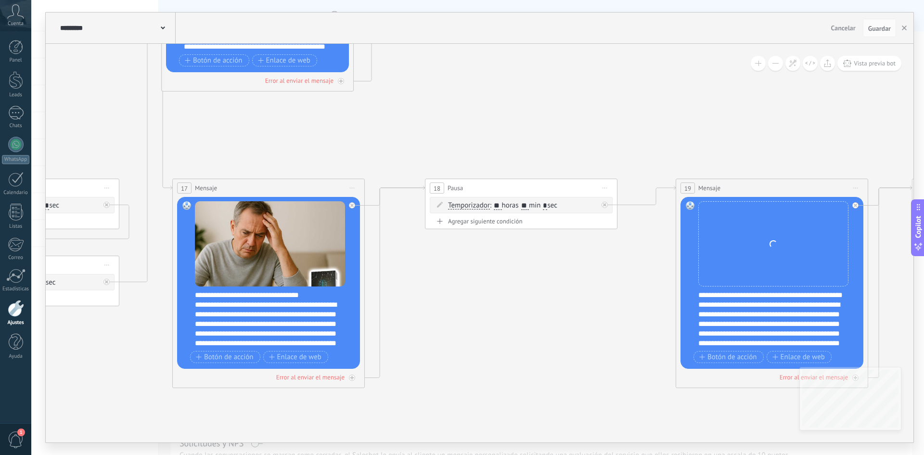
drag, startPoint x: 211, startPoint y: 140, endPoint x: 555, endPoint y: 175, distance: 345.0
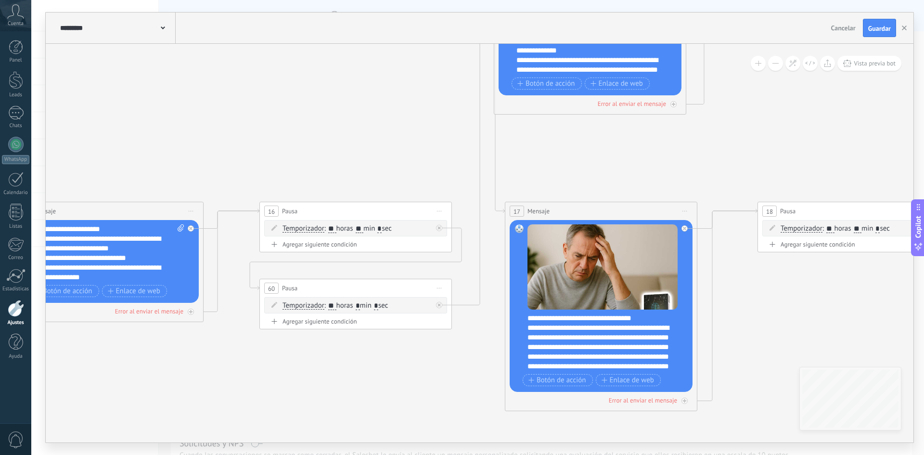
drag, startPoint x: 258, startPoint y: 156, endPoint x: 720, endPoint y: 182, distance: 462.8
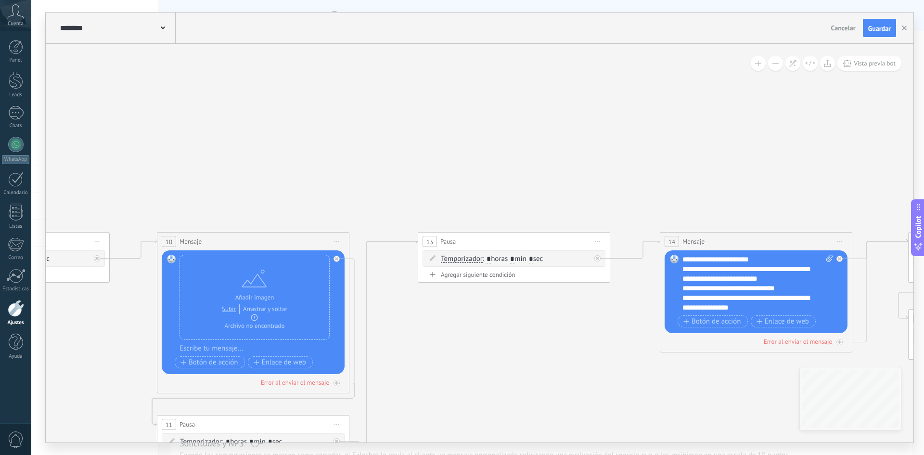
drag, startPoint x: 322, startPoint y: 168, endPoint x: 139, endPoint y: 124, distance: 188.6
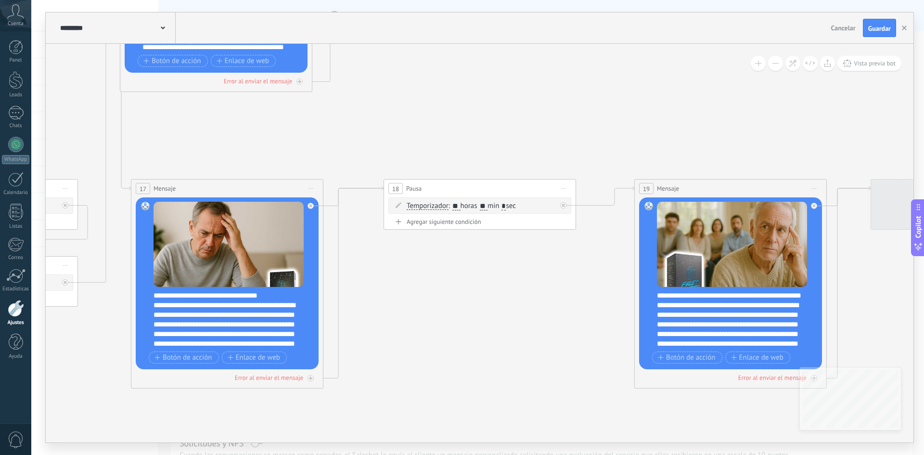
drag, startPoint x: 861, startPoint y: 148, endPoint x: 209, endPoint y: 140, distance: 651.8
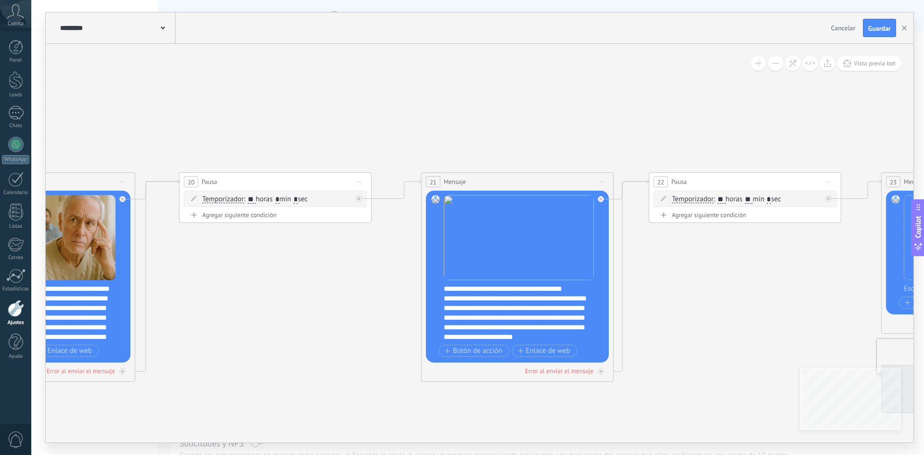
drag, startPoint x: 762, startPoint y: 135, endPoint x: 99, endPoint y: 125, distance: 662.4
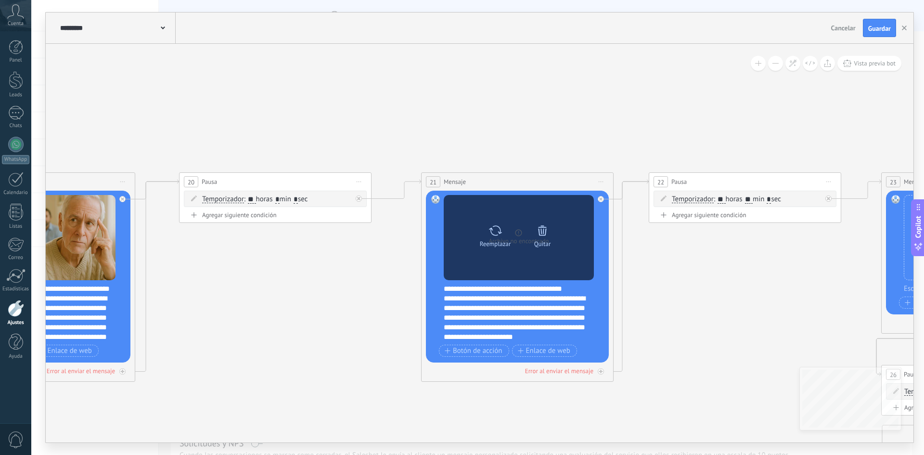
click at [487, 241] on div "Reemplazar" at bounding box center [495, 243] width 31 height 7
click input "Subir" at bounding box center [0, 0] width 0 height 0
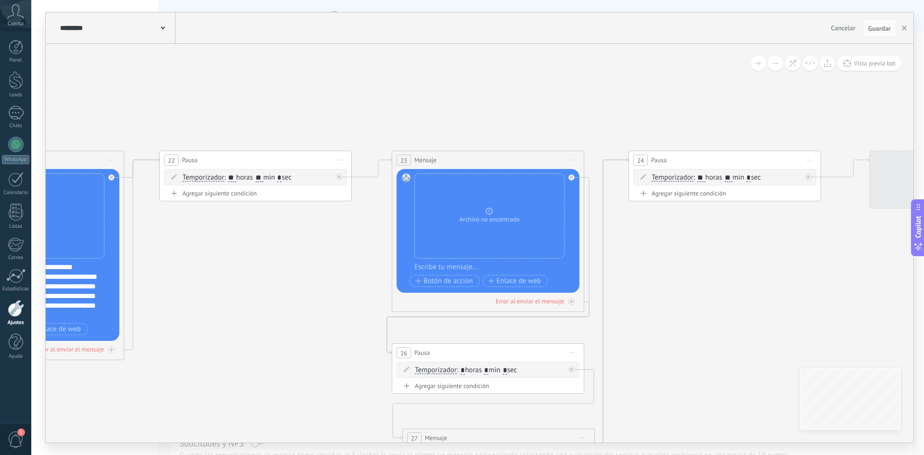
drag, startPoint x: 616, startPoint y: 85, endPoint x: 330, endPoint y: 135, distance: 289.8
click at [111, 62] on icon at bounding box center [513, 189] width 9216 height 1200
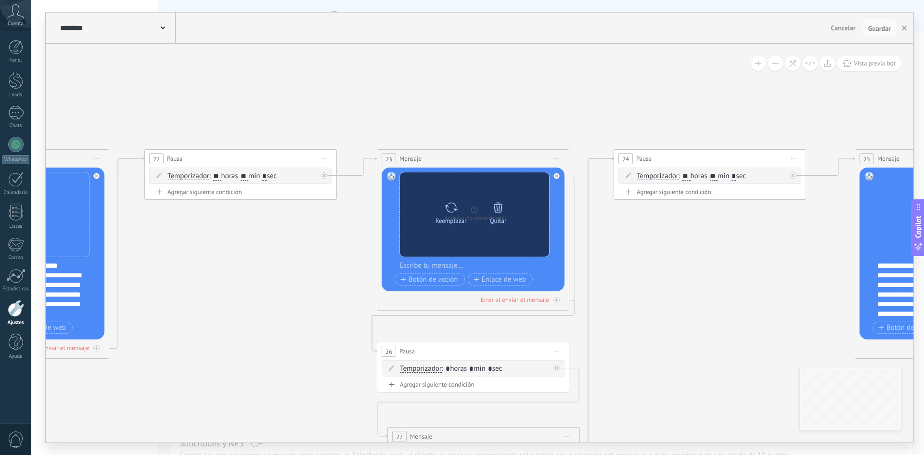
click at [442, 205] on div "Reemplazar" at bounding box center [451, 211] width 40 height 26
click input "Subir" at bounding box center [0, 0] width 0 height 0
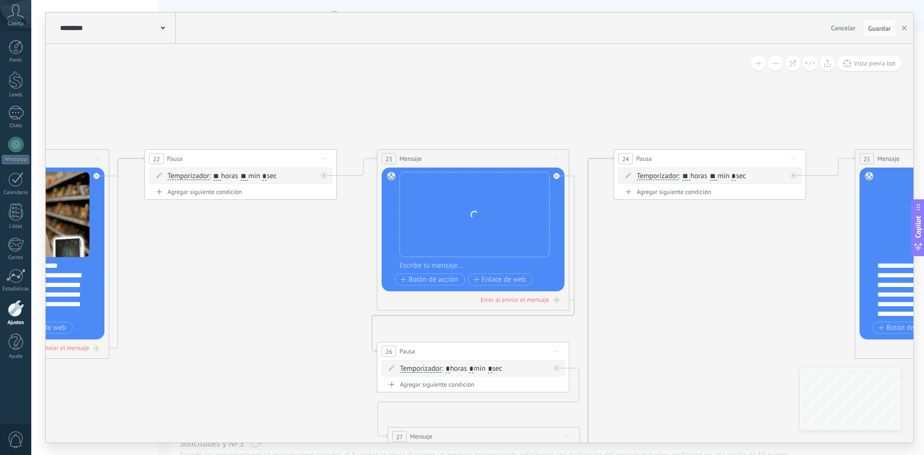
click at [234, 78] on icon at bounding box center [499, 188] width 9216 height 1200
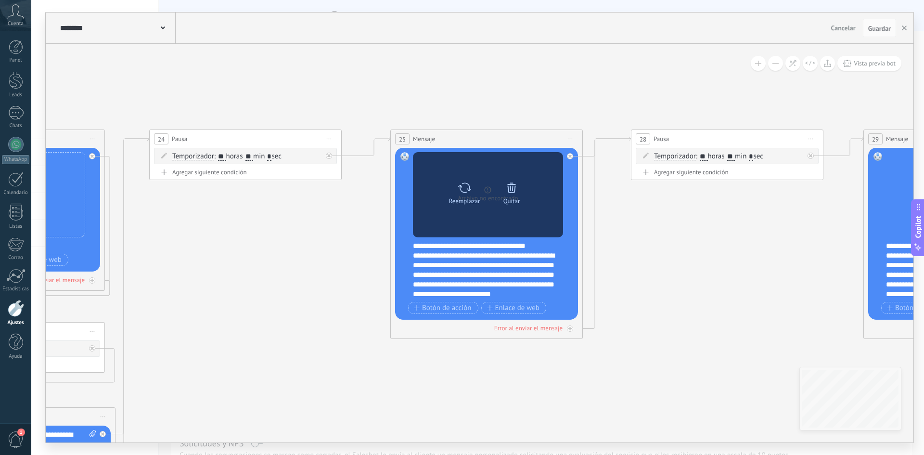
click at [463, 195] on div at bounding box center [465, 187] width 14 height 19
click input "Subir" at bounding box center [0, 0] width 0 height 0
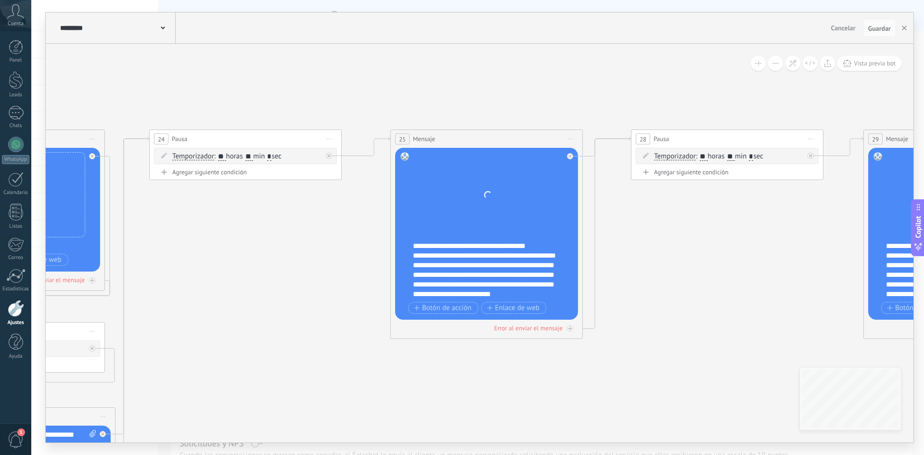
drag, startPoint x: 646, startPoint y: 252, endPoint x: 363, endPoint y: 220, distance: 284.9
click at [337, 226] on icon at bounding box center [34, 168] width 9216 height 1200
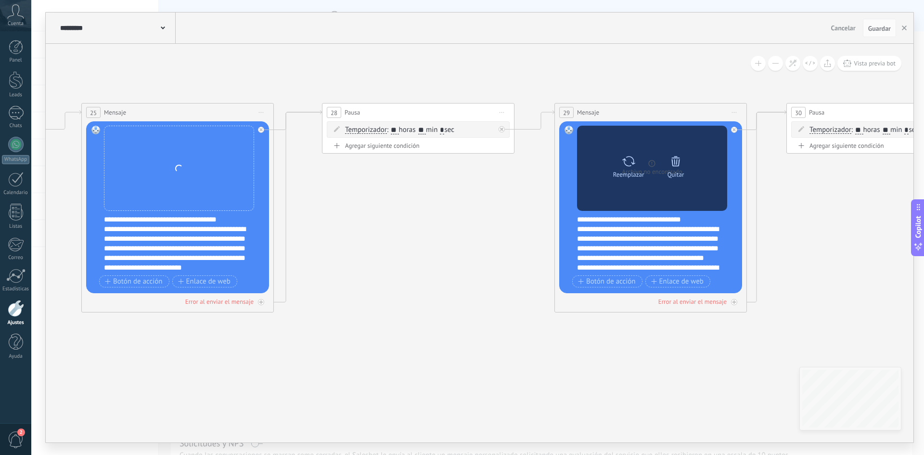
click at [642, 164] on div "Reemplazar" at bounding box center [628, 165] width 40 height 26
click input "Subir" at bounding box center [0, 0] width 0 height 0
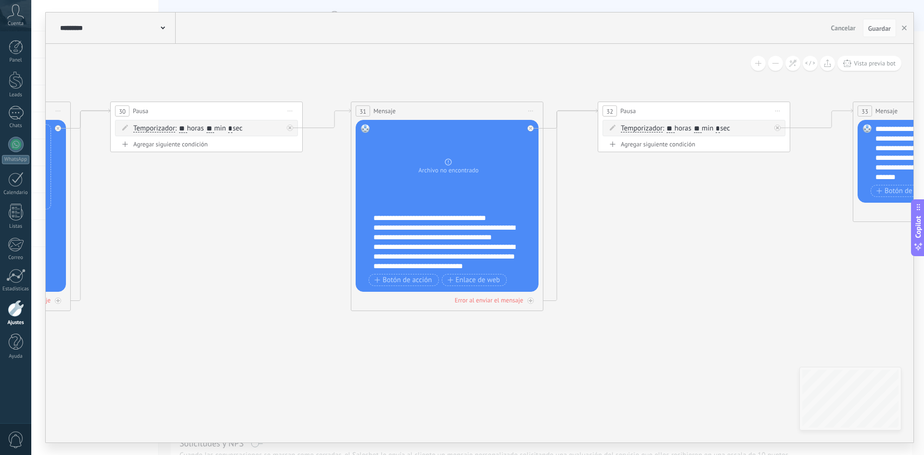
drag, startPoint x: 847, startPoint y: 235, endPoint x: 248, endPoint y: 221, distance: 599.0
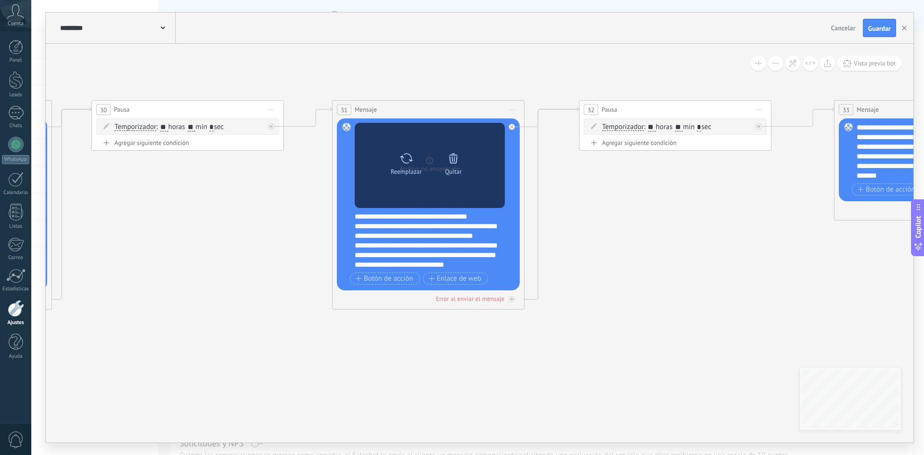
click at [397, 166] on div "Reemplazar" at bounding box center [406, 162] width 40 height 26
click input "Subir" at bounding box center [0, 0] width 0 height 0
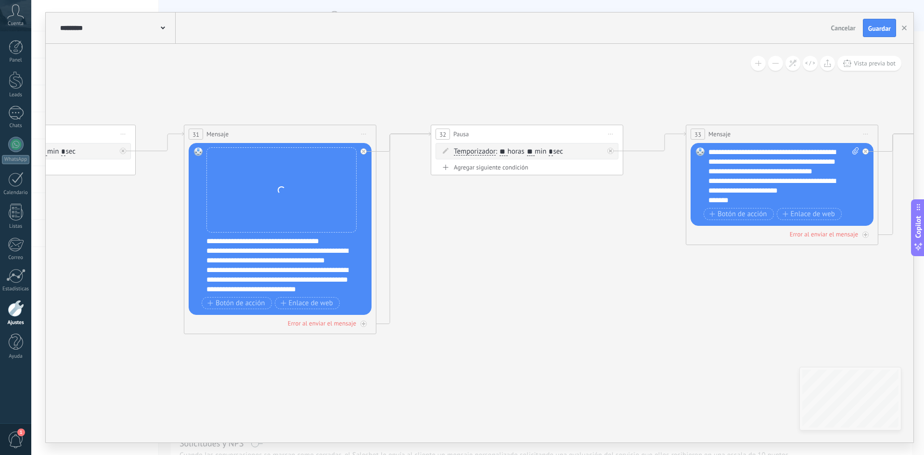
drag, startPoint x: 643, startPoint y: 234, endPoint x: 286, endPoint y: 242, distance: 356.8
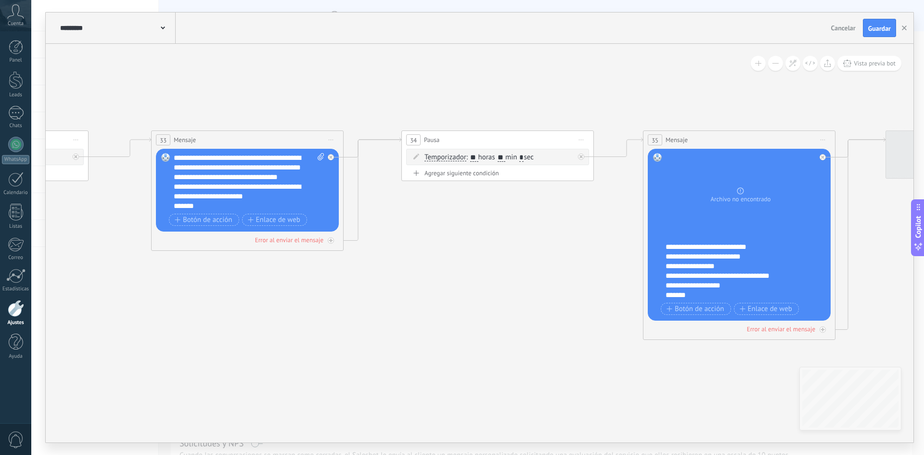
drag, startPoint x: 653, startPoint y: 267, endPoint x: 237, endPoint y: 276, distance: 416.0
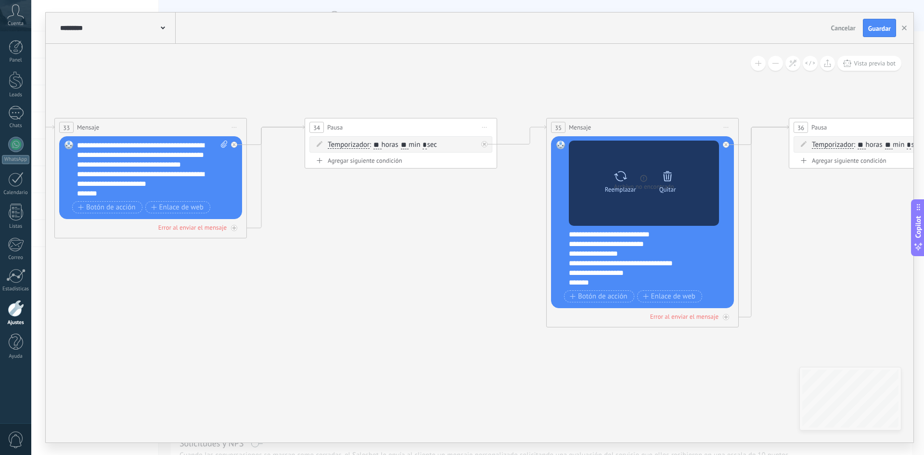
click at [615, 183] on div at bounding box center [621, 176] width 14 height 19
click input "Subir" at bounding box center [0, 0] width 0 height 0
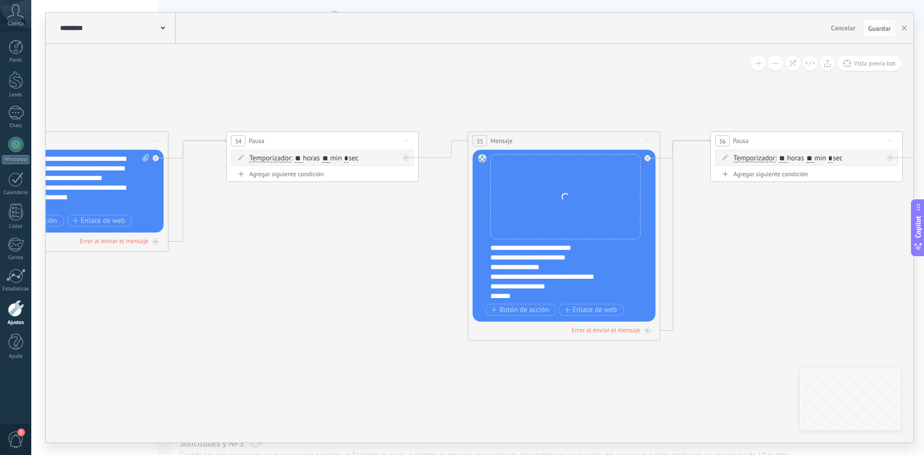
drag, startPoint x: 729, startPoint y: 265, endPoint x: 199, endPoint y: 205, distance: 533.3
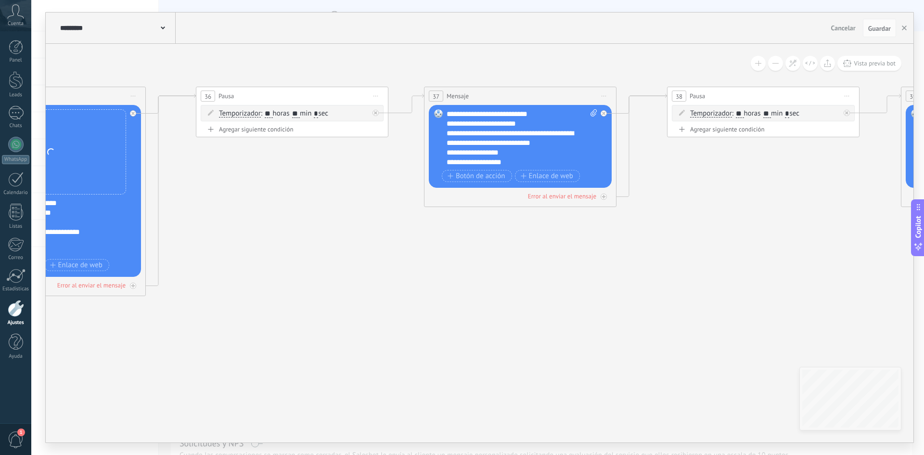
drag, startPoint x: 730, startPoint y: 262, endPoint x: 369, endPoint y: 281, distance: 361.5
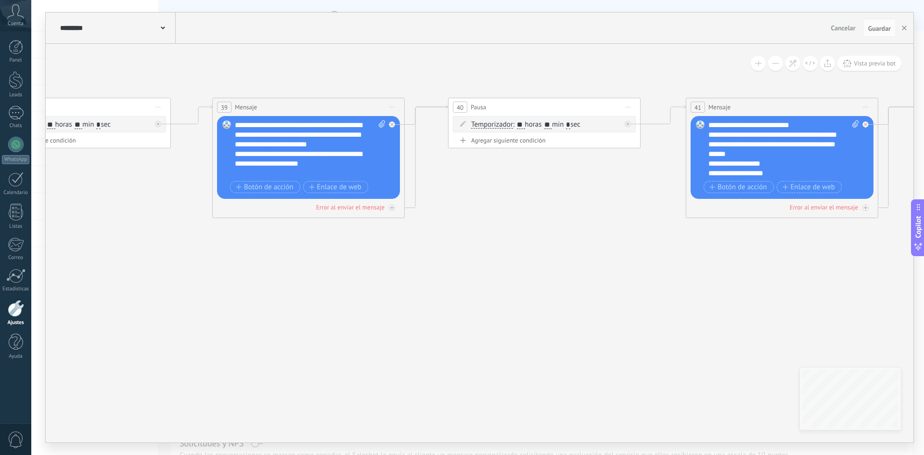
drag, startPoint x: 664, startPoint y: 266, endPoint x: 430, endPoint y: 210, distance: 240.6
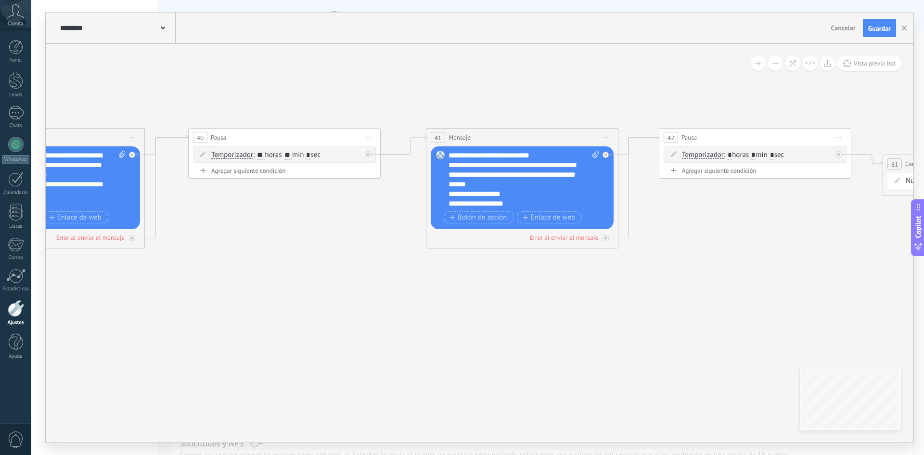
drag, startPoint x: 538, startPoint y: 234, endPoint x: 321, endPoint y: 270, distance: 219.9
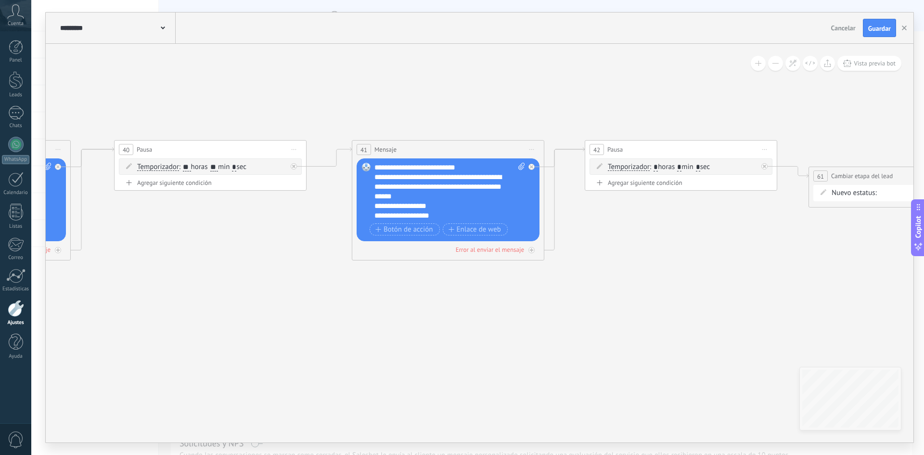
drag, startPoint x: 678, startPoint y: 285, endPoint x: 401, endPoint y: 293, distance: 276.9
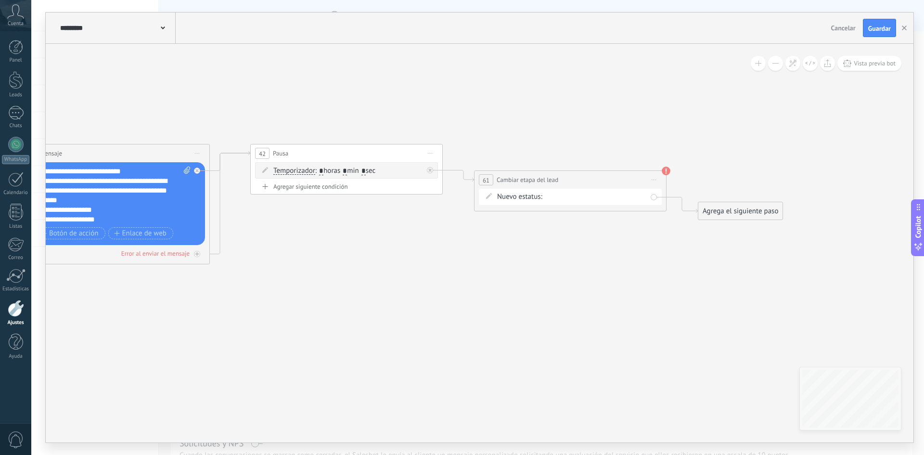
drag, startPoint x: 564, startPoint y: 276, endPoint x: 553, endPoint y: 275, distance: 10.6
click at [0, 0] on div "FAST BRAIN VENTA FAST BRAIN CLIENTES CONTINUAR FAST BRAIN ELIMINAR Logrado con …" at bounding box center [0, 0] width 0 height 0
click at [0, 0] on label "ELIMINAR" at bounding box center [0, 0] width 0 height 0
click at [663, 172] on use at bounding box center [666, 171] width 9 height 9
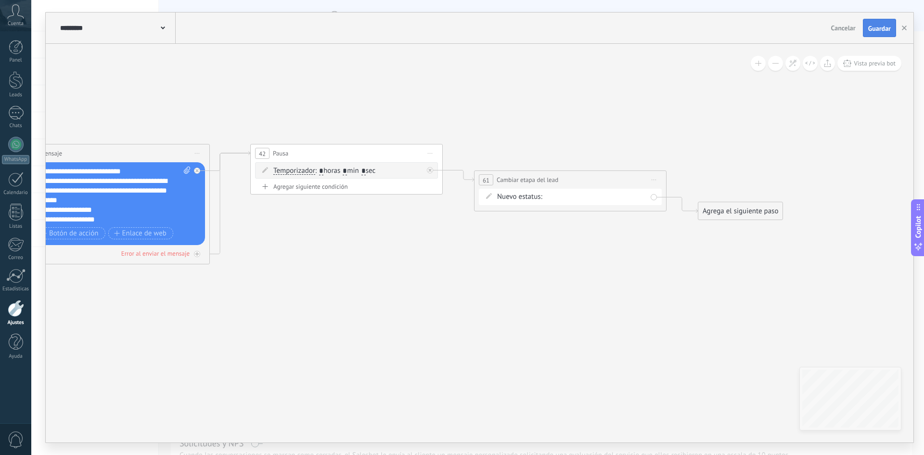
click at [873, 29] on span "Guardar" at bounding box center [879, 28] width 23 height 7
click at [905, 27] on use "button" at bounding box center [904, 28] width 5 height 5
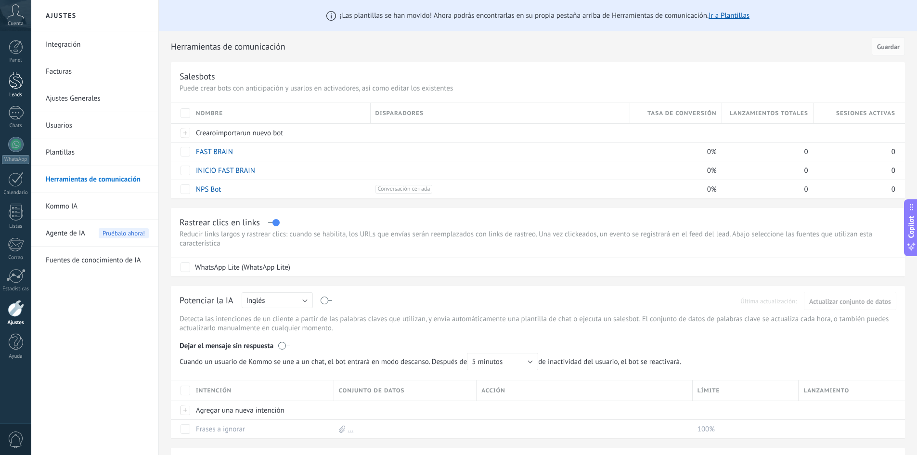
click at [20, 76] on div at bounding box center [16, 80] width 14 height 18
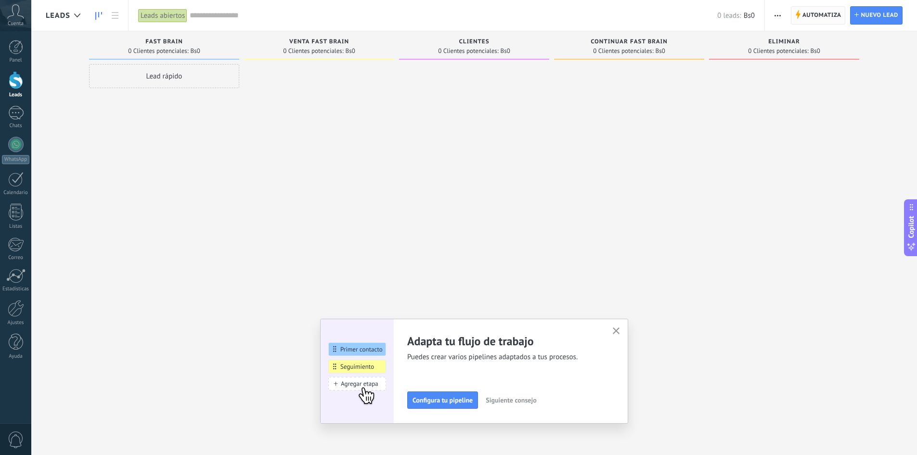
click at [836, 20] on span "Automatiza" at bounding box center [821, 15] width 39 height 17
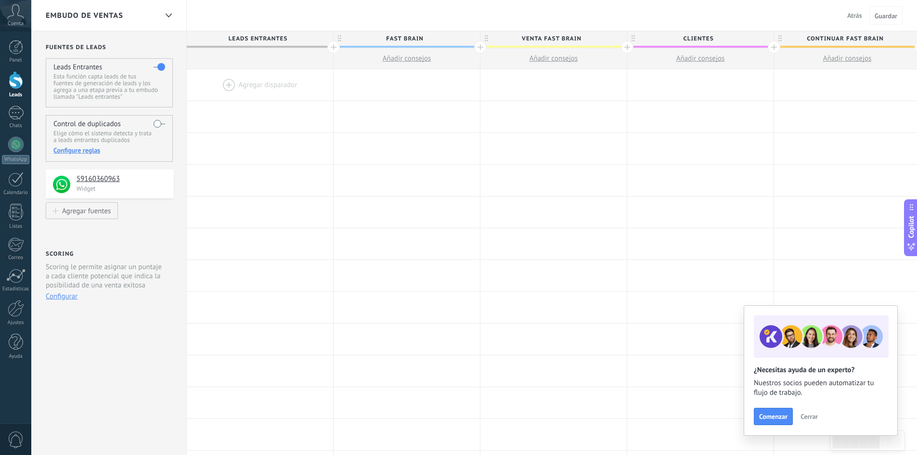
click at [231, 83] on div at bounding box center [260, 84] width 146 height 31
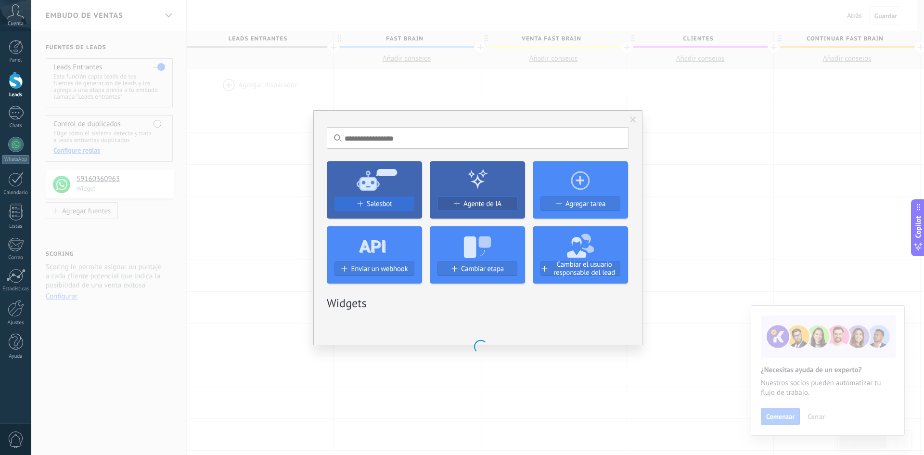
click at [364, 198] on button "Salesbot" at bounding box center [375, 203] width 80 height 14
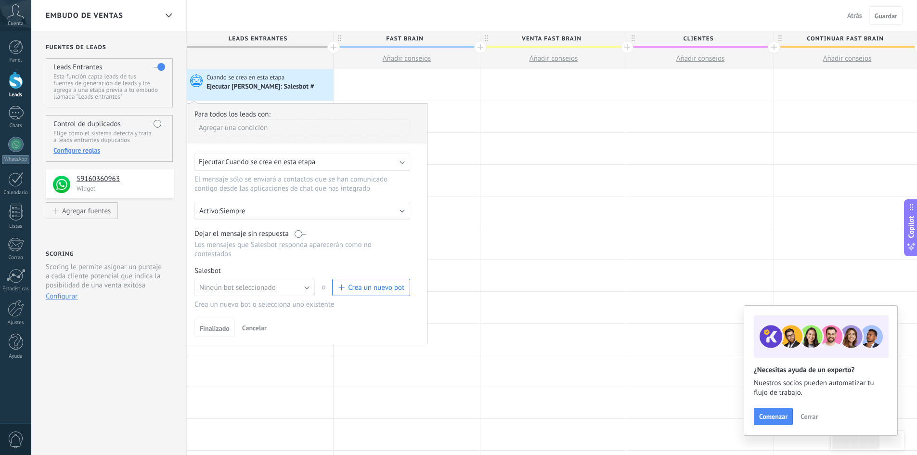
click at [271, 126] on div "Agregar una condición" at bounding box center [302, 127] width 216 height 17
click at [242, 131] on div "Agregar una condición" at bounding box center [302, 127] width 216 height 17
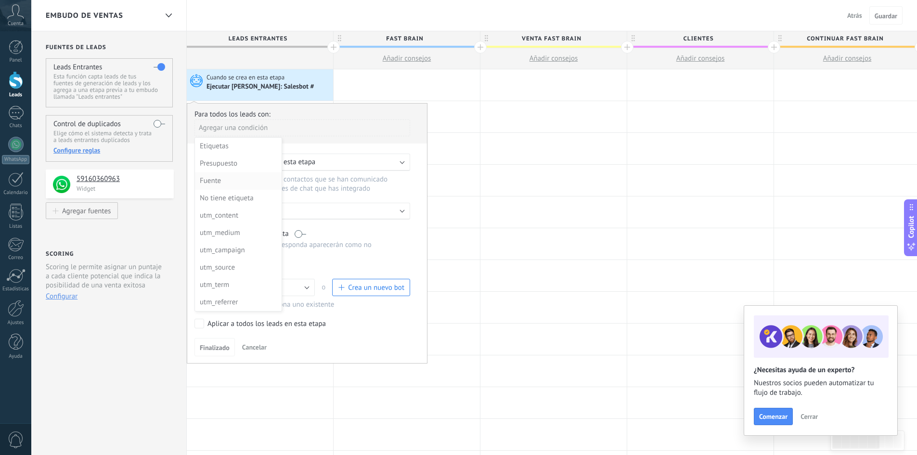
click at [216, 181] on div "Fuente" at bounding box center [237, 180] width 75 height 13
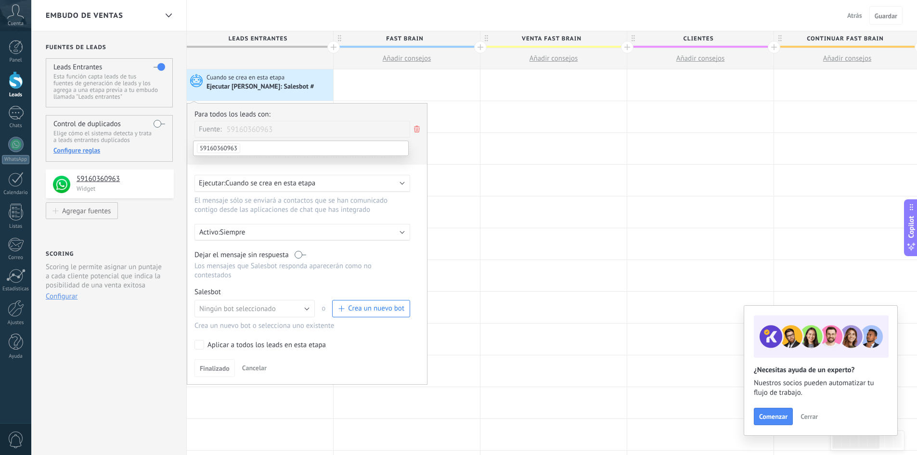
click at [234, 147] on span "59160360963" at bounding box center [218, 148] width 43 height 10
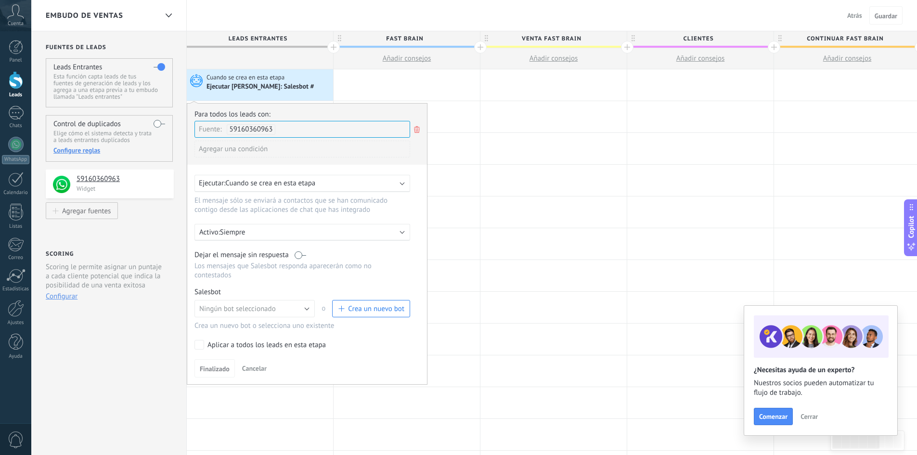
click at [253, 235] on p "Siempre" at bounding box center [304, 232] width 168 height 9
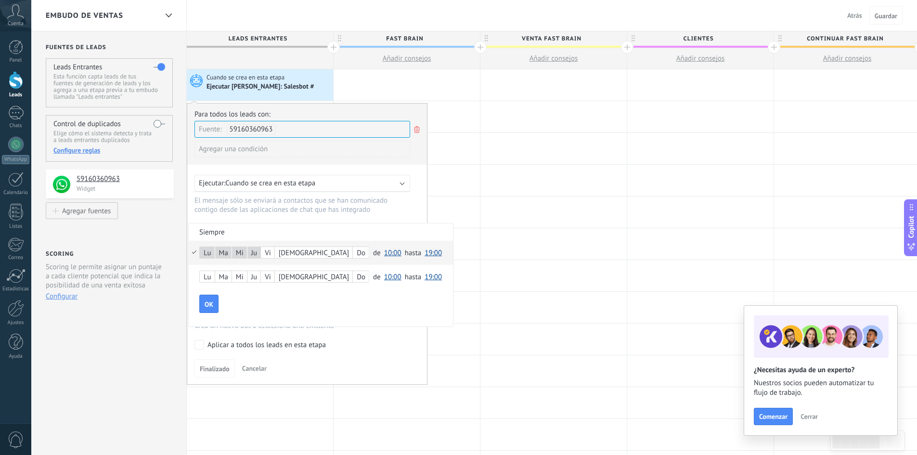
click at [273, 252] on div "Vi" at bounding box center [267, 252] width 13 height 13
drag, startPoint x: 285, startPoint y: 254, endPoint x: 300, endPoint y: 254, distance: 14.9
click at [284, 254] on div "[DEMOGRAPHIC_DATA]" at bounding box center [314, 252] width 78 height 13
click at [384, 252] on span "10:00" at bounding box center [392, 252] width 17 height 9
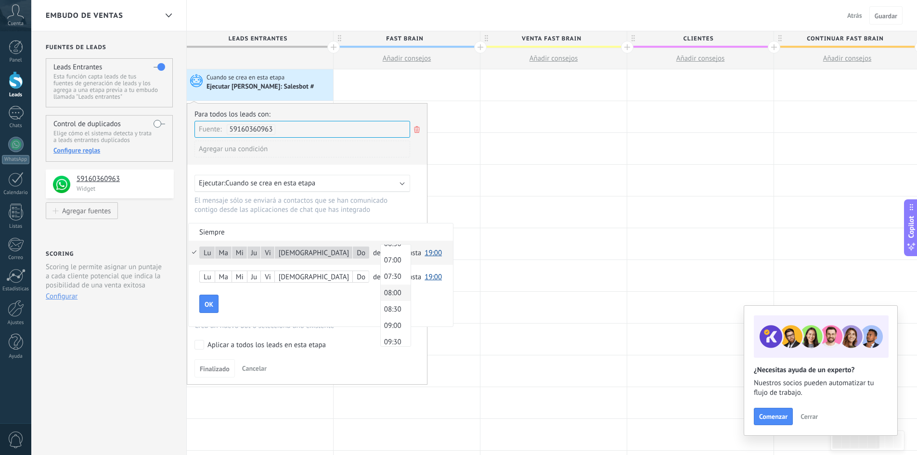
click at [381, 289] on span "08:00" at bounding box center [394, 292] width 27 height 9
click at [425, 249] on span "19:00" at bounding box center [433, 252] width 17 height 9
click at [421, 310] on span "21:00" at bounding box center [434, 311] width 27 height 9
click at [215, 301] on button "OK" at bounding box center [208, 304] width 19 height 18
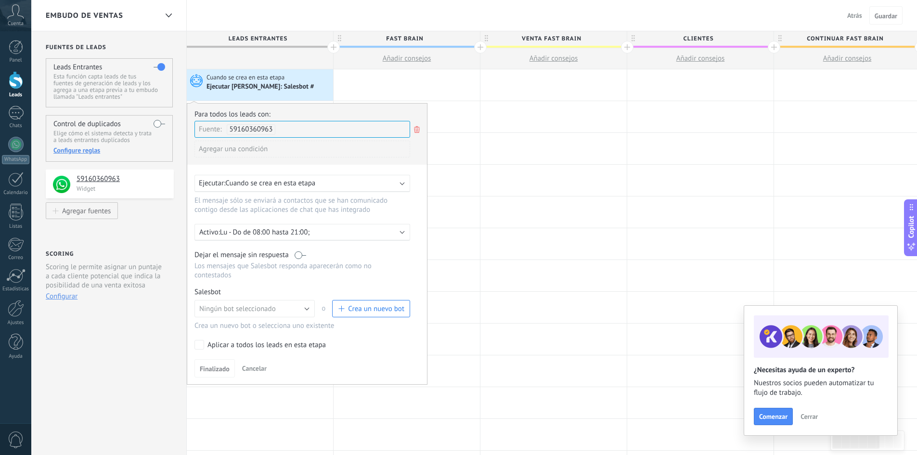
click at [306, 254] on label at bounding box center [301, 254] width 12 height 9
click at [274, 317] on div "Ningún bot seleccionado FAST BRAIN INICIO FAST BRAIN Ningún bot seleccionado o …" at bounding box center [302, 311] width 216 height 22
click at [260, 310] on span "Ningún bot seleccionado" at bounding box center [237, 308] width 77 height 9
click at [229, 340] on span "INICIO FAST BRAIN" at bounding box center [250, 341] width 123 height 9
click at [214, 370] on span "Finalizado" at bounding box center [215, 368] width 30 height 7
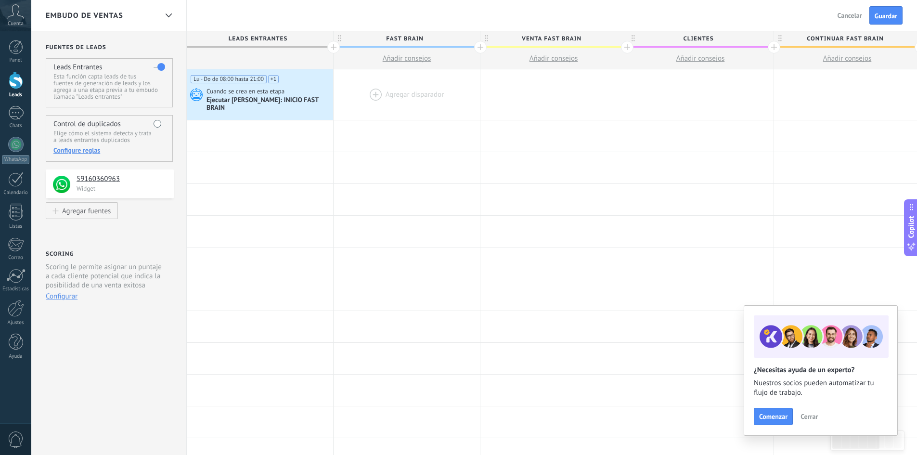
click at [391, 92] on div at bounding box center [407, 94] width 146 height 51
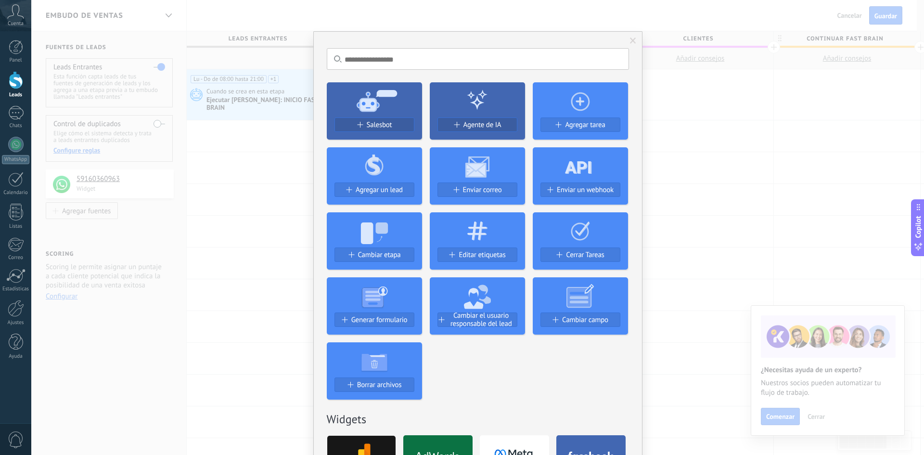
click at [369, 123] on span "Salesbot" at bounding box center [380, 125] width 26 height 8
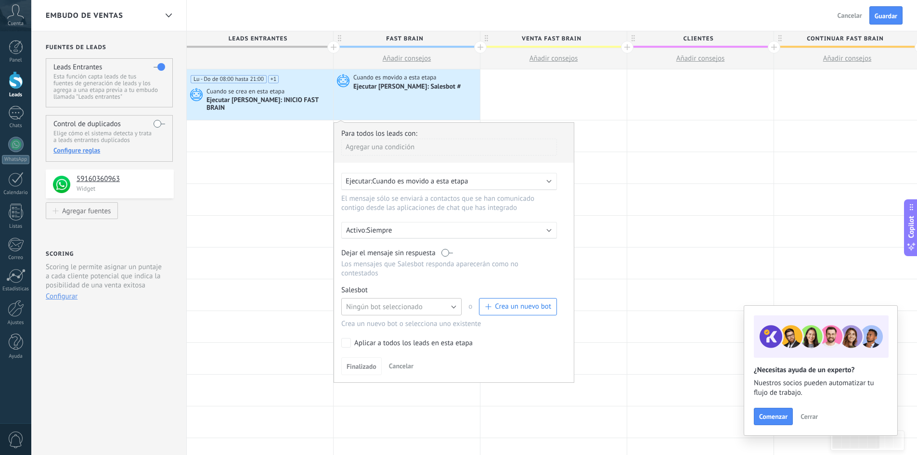
click at [392, 302] on span "Ningún bot seleccionado" at bounding box center [384, 306] width 77 height 9
drag, startPoint x: 366, startPoint y: 333, endPoint x: 389, endPoint y: 319, distance: 27.2
click at [389, 319] on div "Salesbot Gestionar Ningún bot seleccionado FAST BRAIN INICIO FAST BRAIN Ningún …" at bounding box center [453, 306] width 225 height 43
click at [401, 302] on span "Ningún bot seleccionado" at bounding box center [384, 306] width 77 height 9
click at [379, 319] on span "FAST BRAIN" at bounding box center [397, 323] width 123 height 9
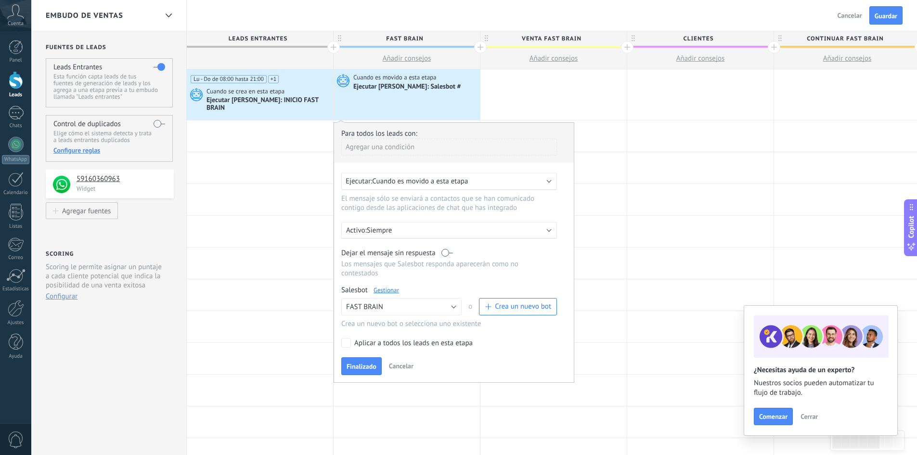
click at [449, 248] on label at bounding box center [447, 252] width 12 height 9
click at [368, 363] on span "Finalizado" at bounding box center [362, 366] width 30 height 7
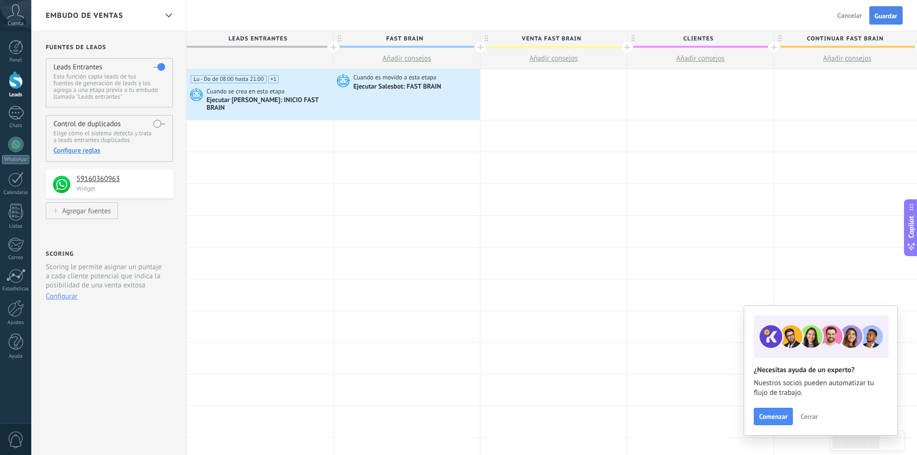
click at [883, 18] on span "Guardar" at bounding box center [886, 16] width 23 height 7
